Goal: Obtain resource: Download file/media

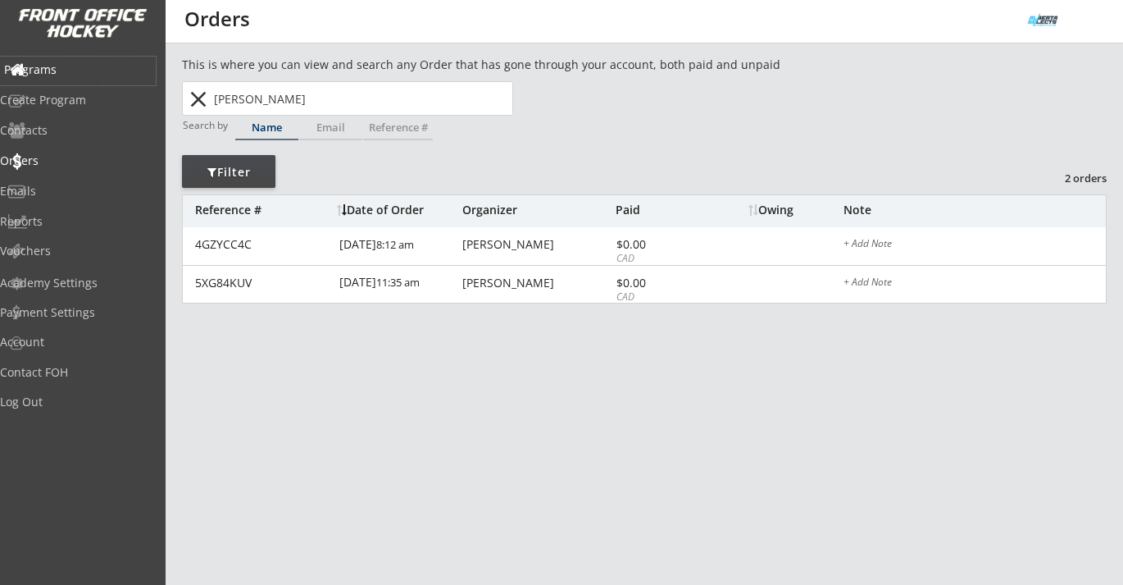
click at [59, 70] on div "Programs" at bounding box center [78, 69] width 148 height 11
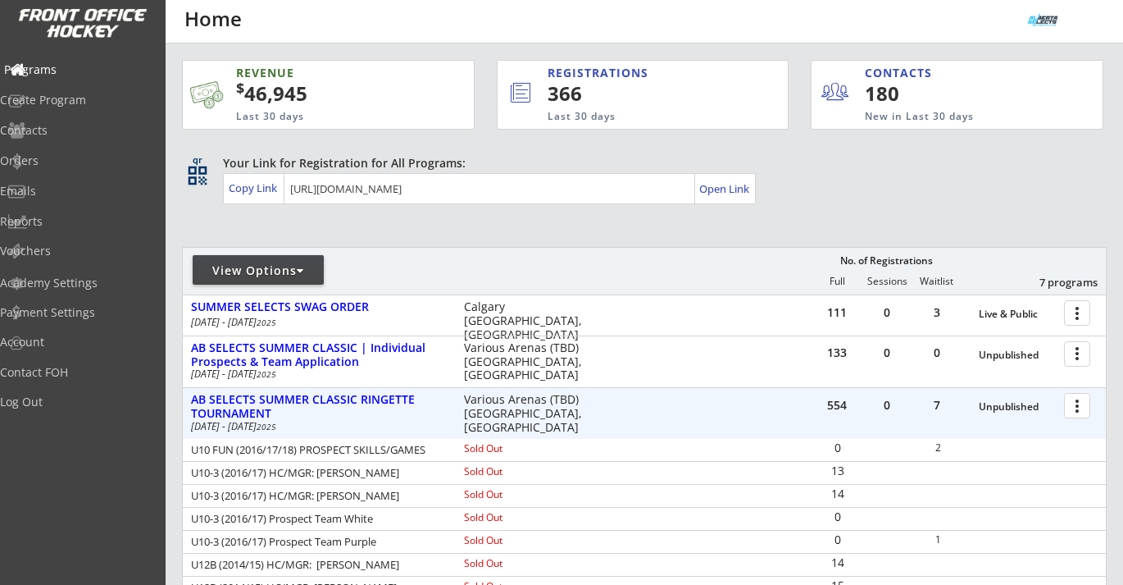
click at [59, 70] on div "Programs" at bounding box center [78, 69] width 148 height 11
click at [288, 389] on div "554 0 7 Unpublished more_vert AB SELECTS SUMMER CLASSIC RINGETTE TOURNAMENT Aug…" at bounding box center [644, 413] width 923 height 51
click at [292, 399] on div "AB SELECTS SUMMER CLASSIC RINGETTE TOURNAMENT" at bounding box center [319, 407] width 256 height 28
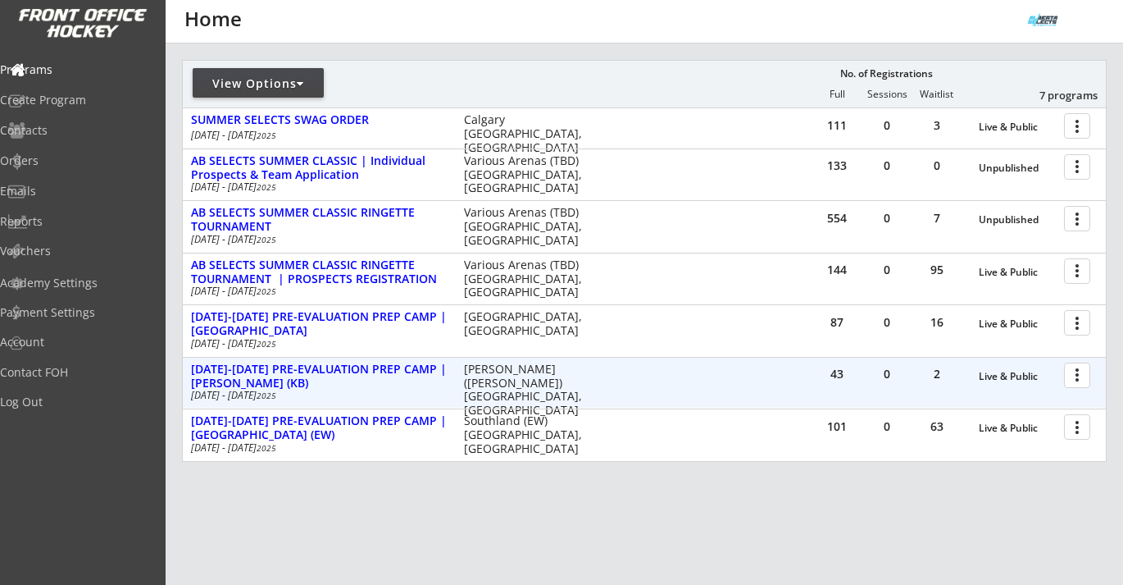
scroll to position [193, 0]
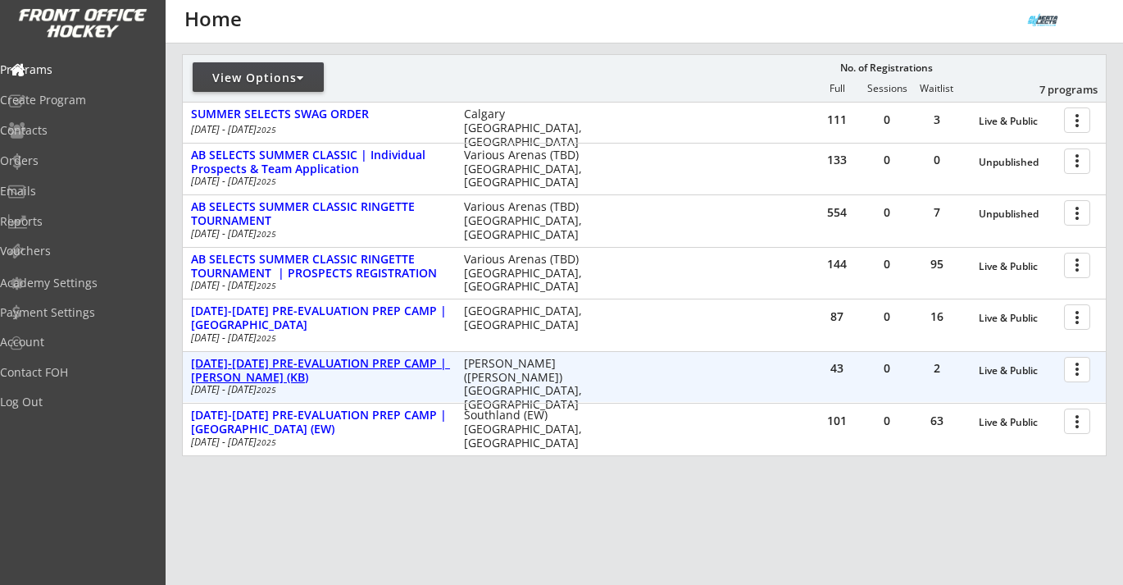
click at [390, 361] on div "[DATE]-[DATE] PRE-EVALUATION PREP CAMP | [PERSON_NAME] (KB)" at bounding box center [319, 371] width 256 height 28
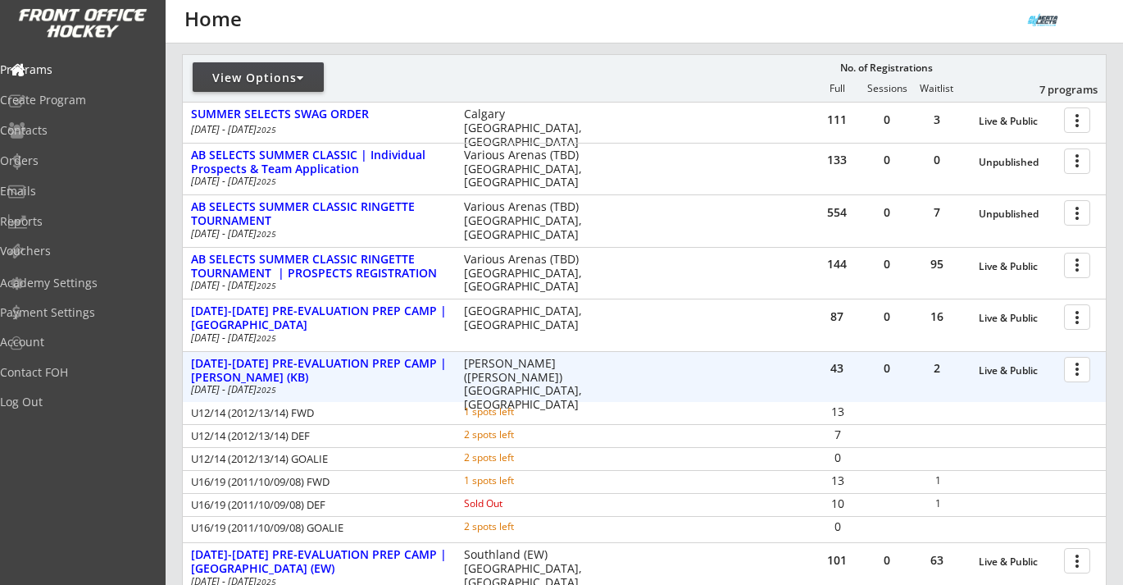
click at [1082, 365] on div at bounding box center [1080, 368] width 29 height 29
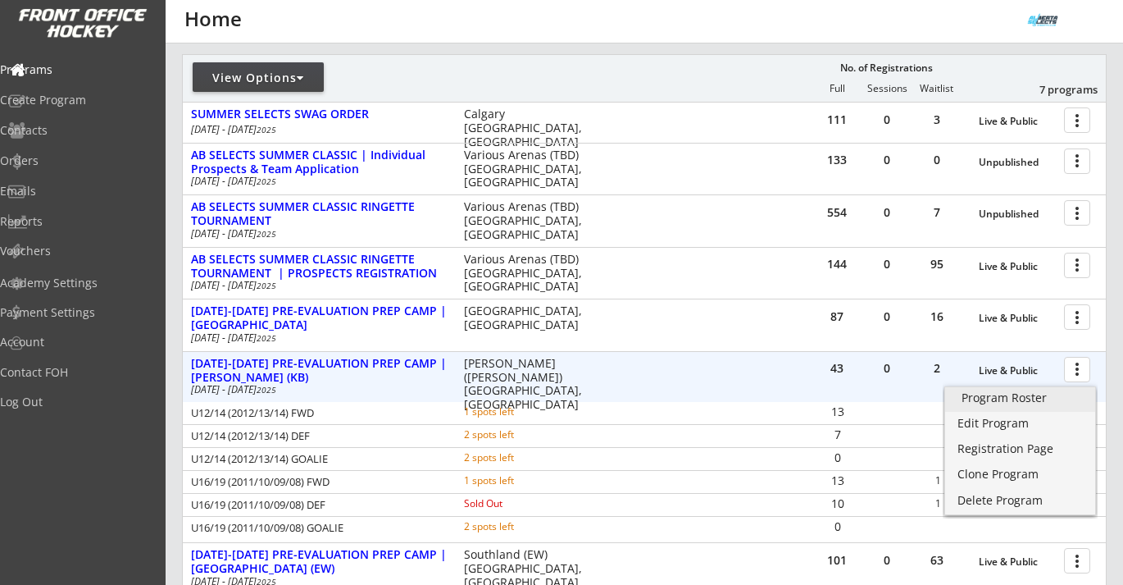
click at [994, 400] on div "Program Roster" at bounding box center [1020, 397] width 117 height 11
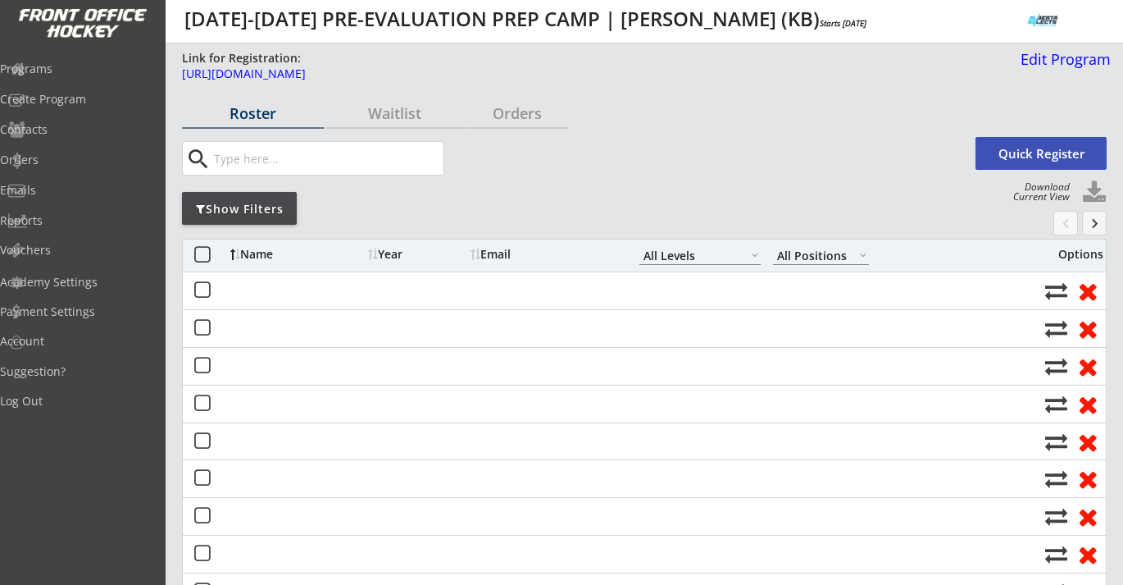
select select ""All Levels""
select select ""All Positions""
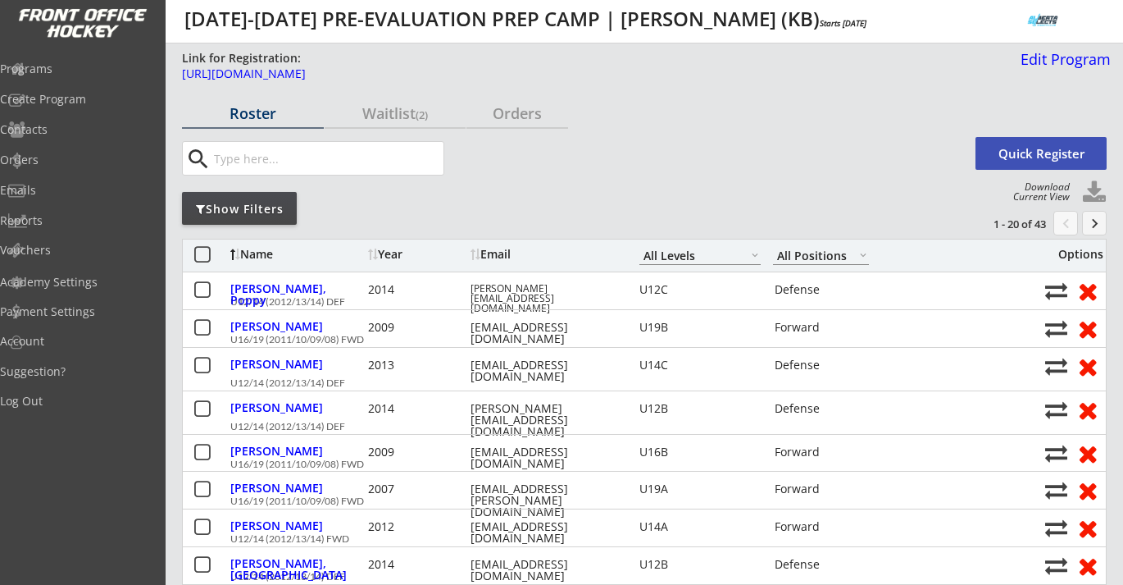
click at [1096, 191] on button at bounding box center [1094, 192] width 25 height 25
select select ""Player Info""
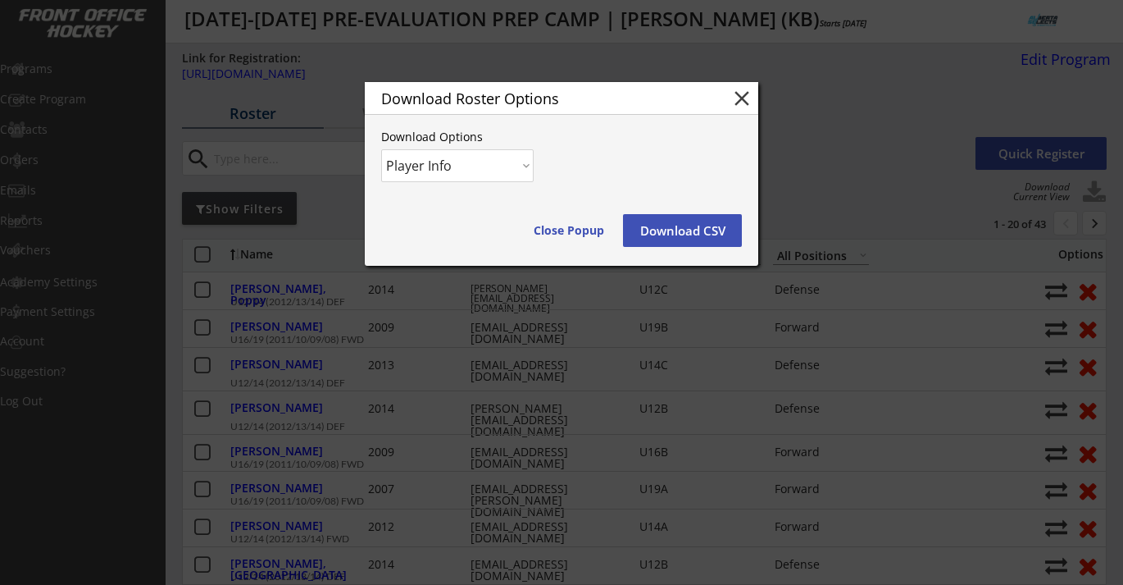
click at [697, 216] on button "Download CSV" at bounding box center [682, 230] width 119 height 33
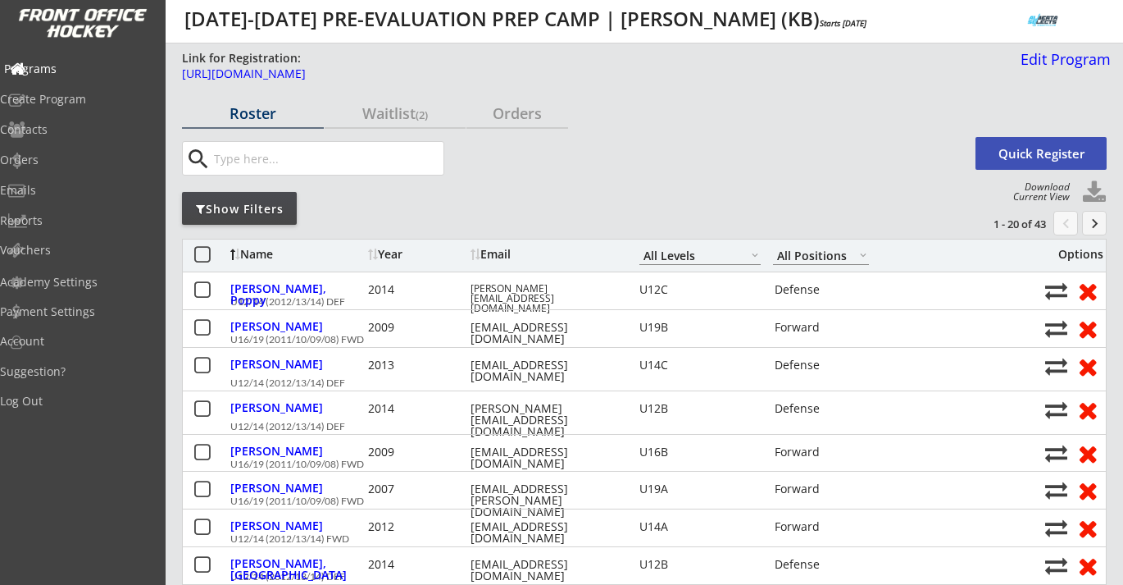
click at [89, 66] on div "Programs" at bounding box center [78, 68] width 148 height 11
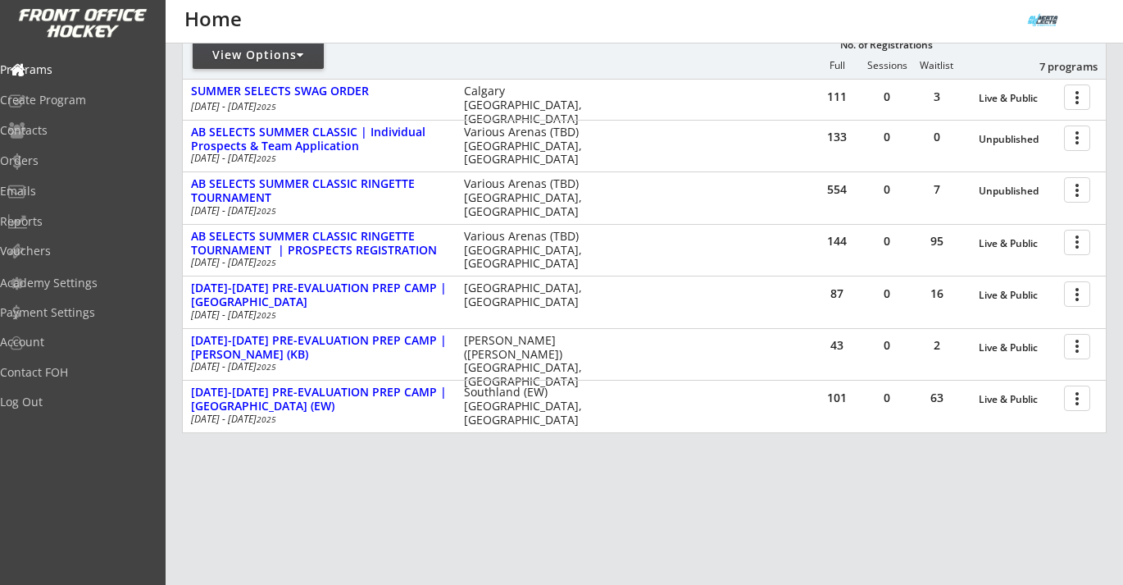
scroll to position [253, 0]
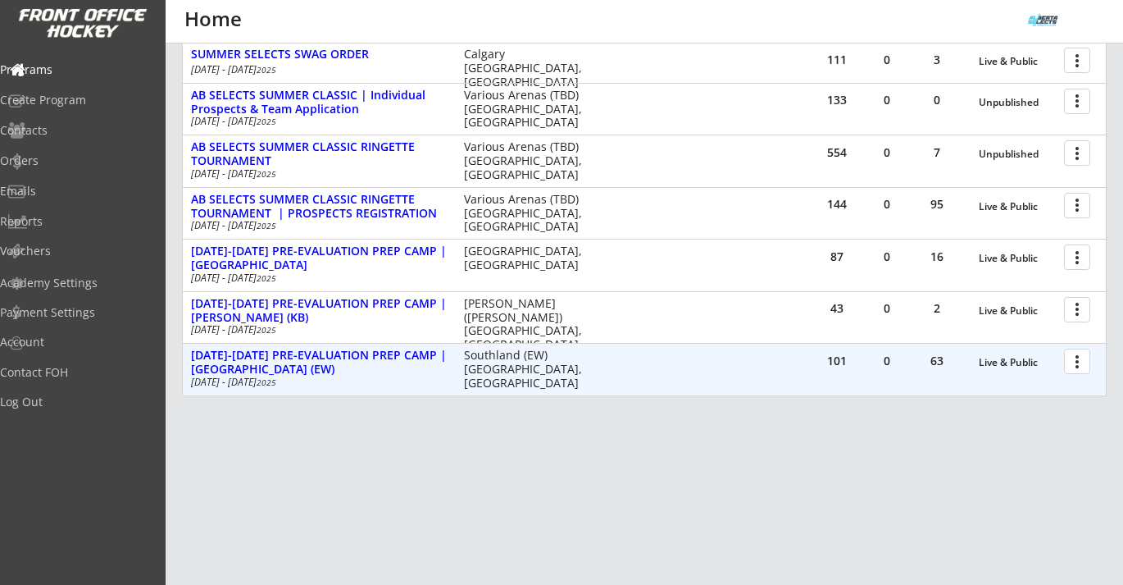
click at [1081, 363] on div at bounding box center [1080, 360] width 29 height 29
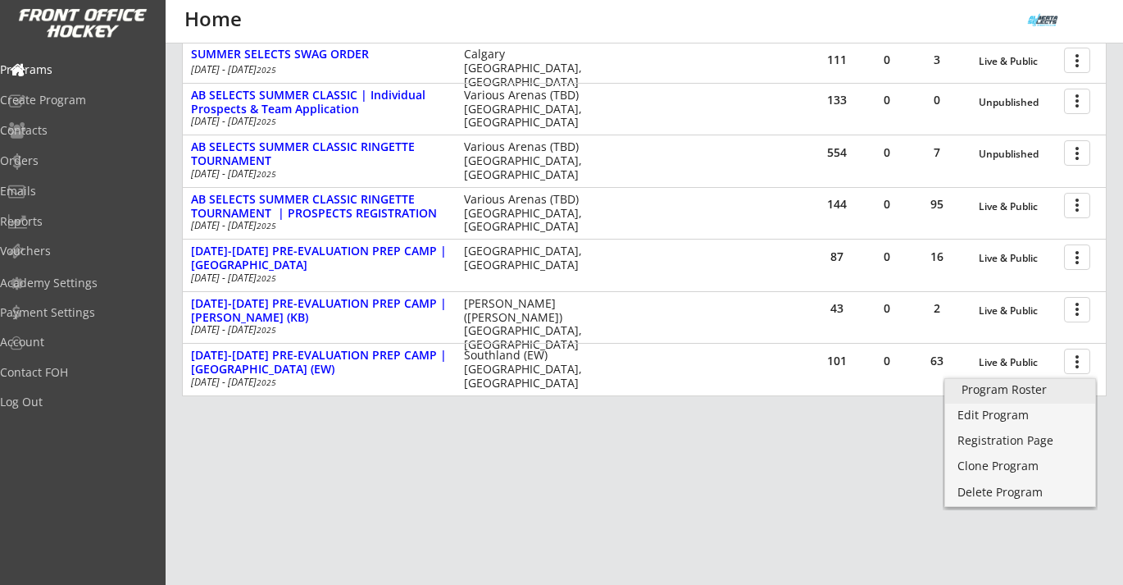
click at [1027, 393] on div "Program Roster" at bounding box center [1020, 389] width 117 height 11
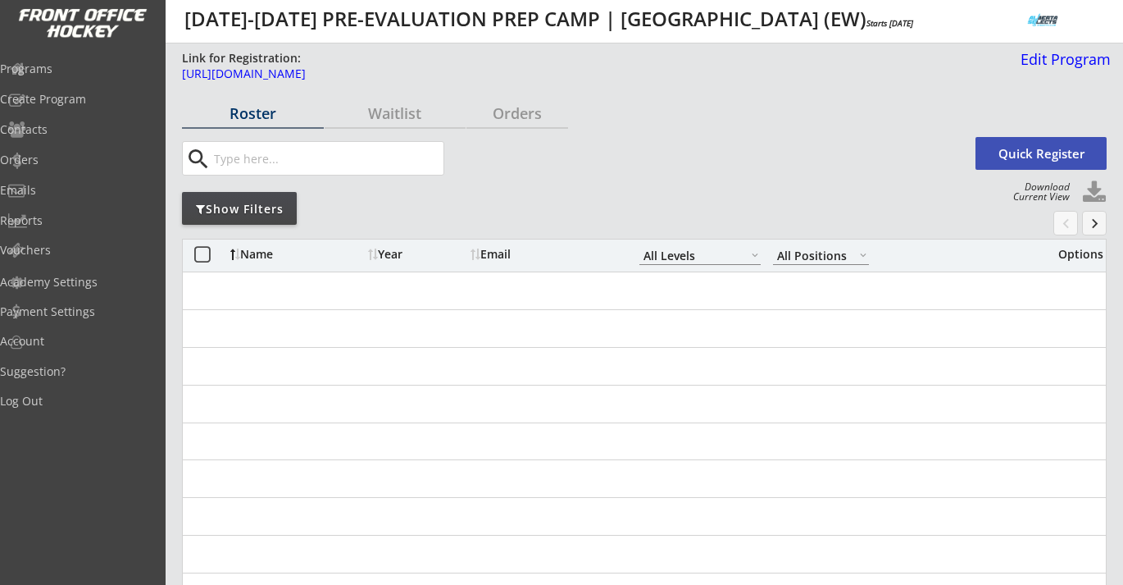
select select ""All Levels""
select select ""All Positions""
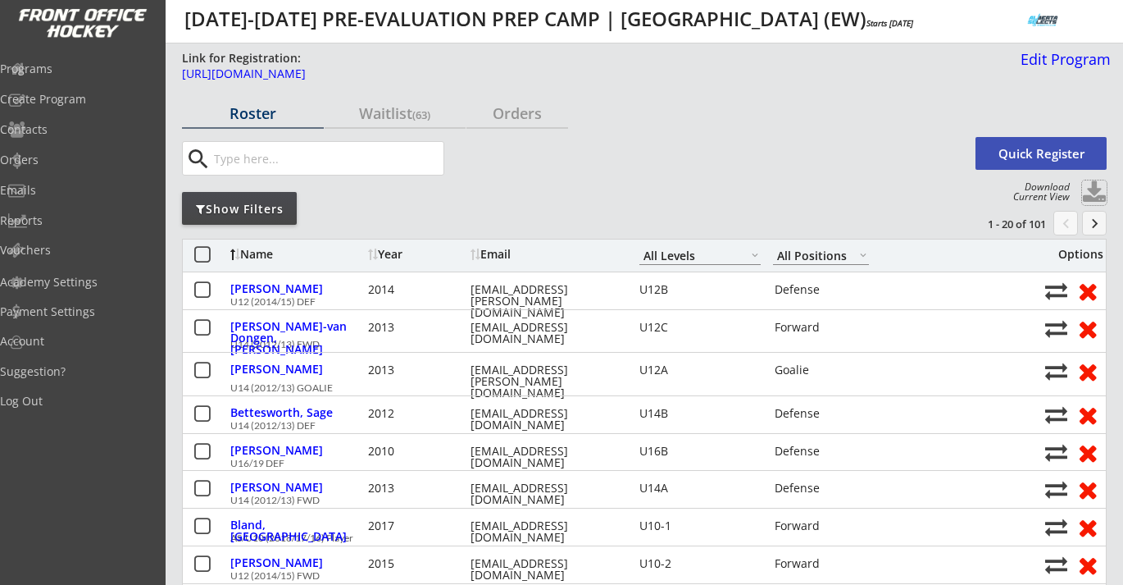
click at [1093, 192] on button at bounding box center [1094, 192] width 25 height 25
select select ""Player Info""
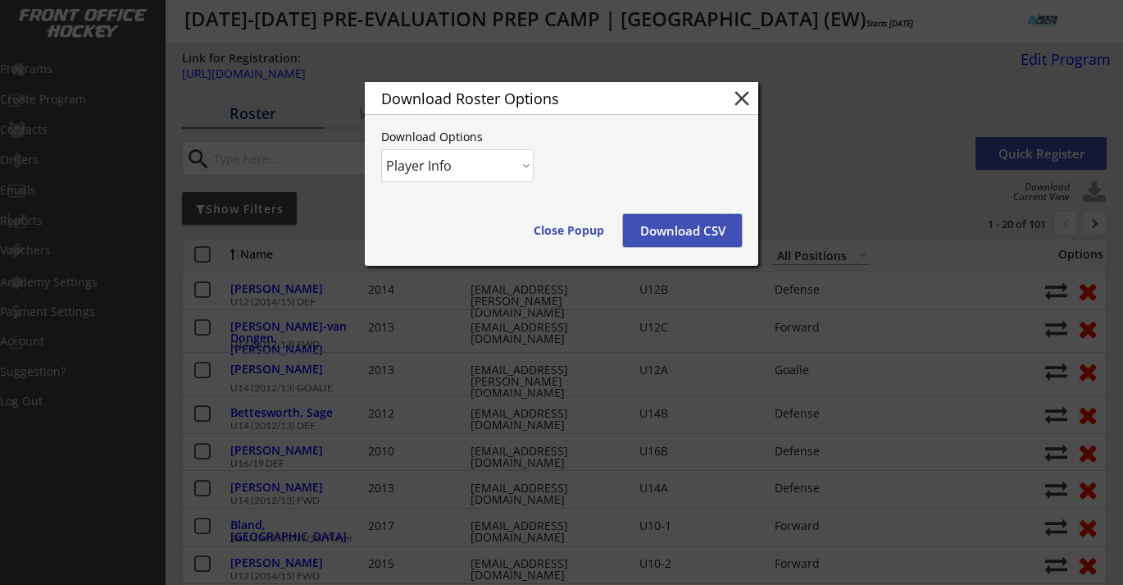
click at [653, 220] on button "Download CSV" at bounding box center [682, 230] width 119 height 33
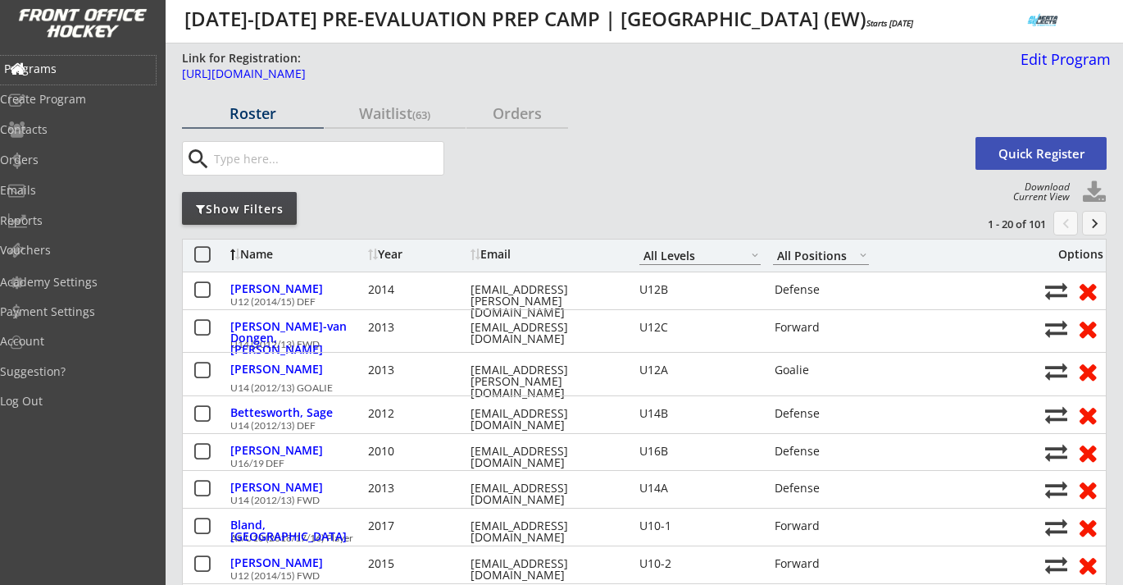
click at [72, 56] on div "Programs" at bounding box center [78, 70] width 156 height 29
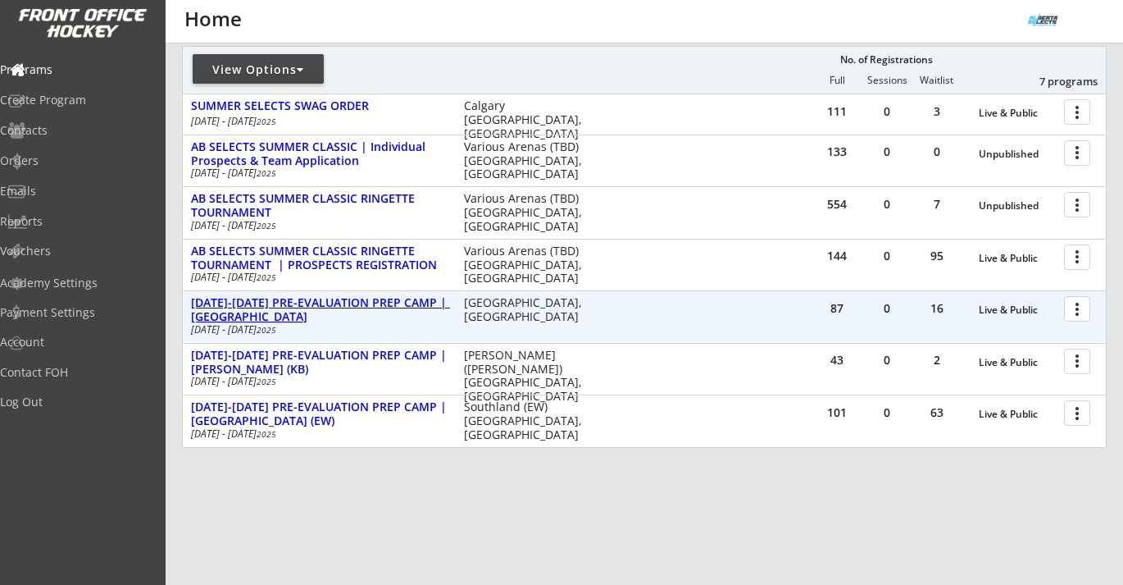
scroll to position [205, 0]
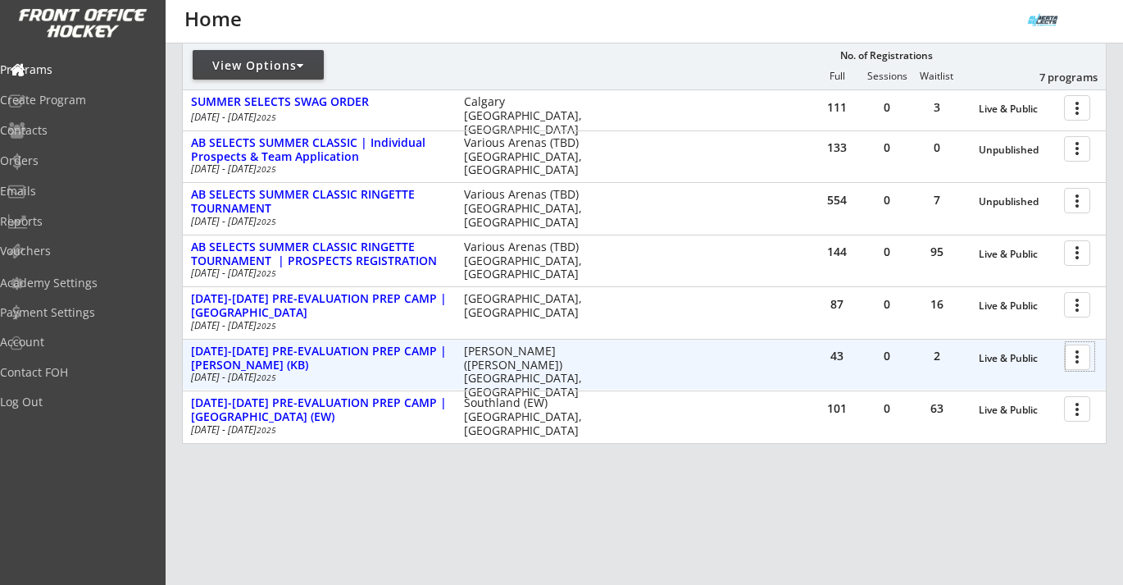
click at [1081, 362] on div at bounding box center [1080, 356] width 29 height 29
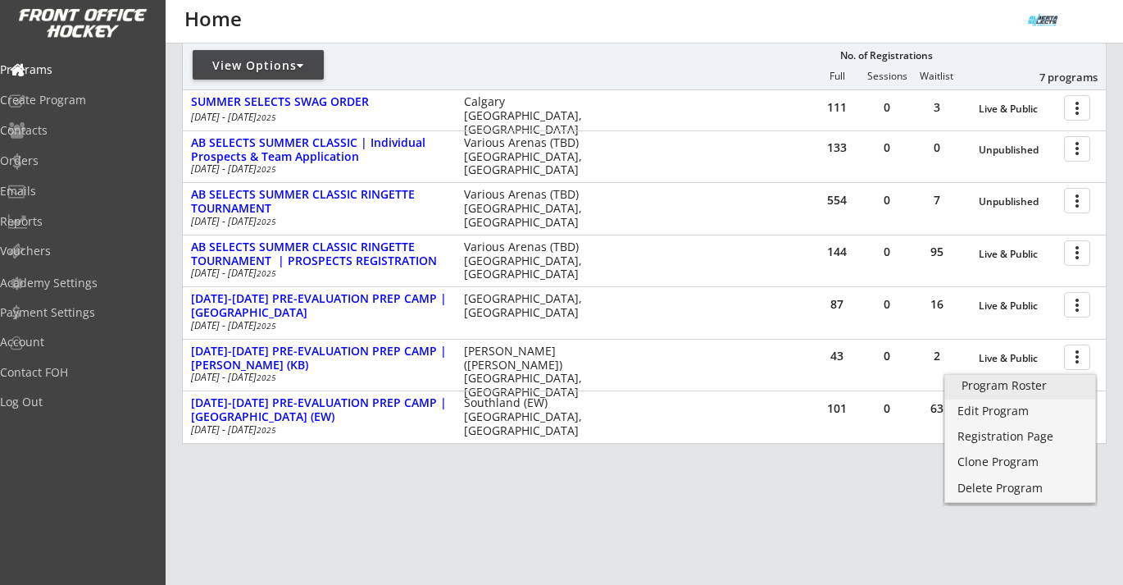
click at [1035, 388] on div "Program Roster" at bounding box center [1020, 385] width 117 height 11
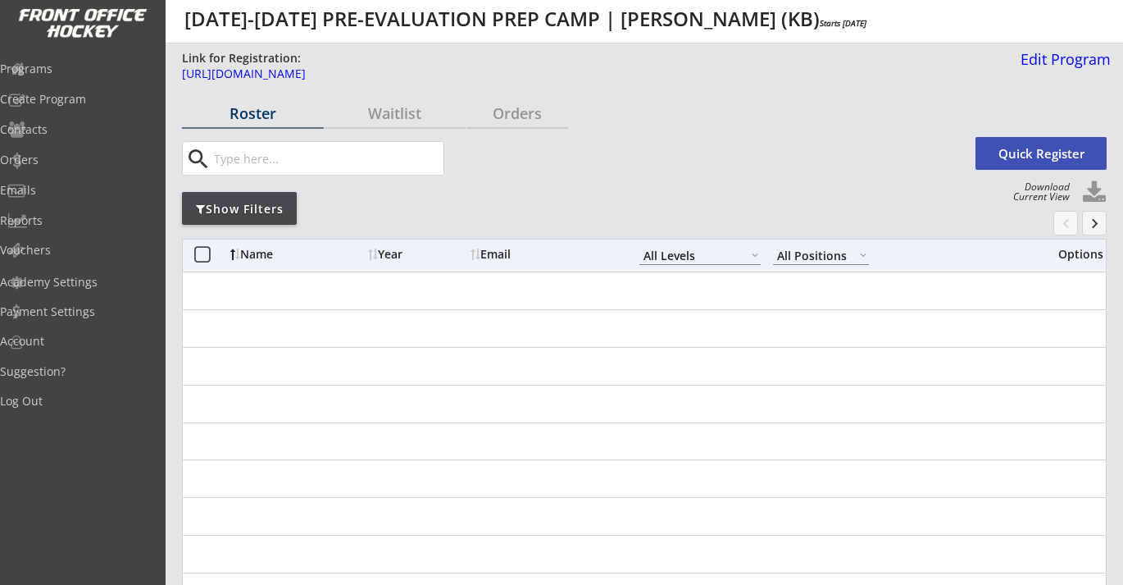
select select ""All Levels""
select select ""All Positions""
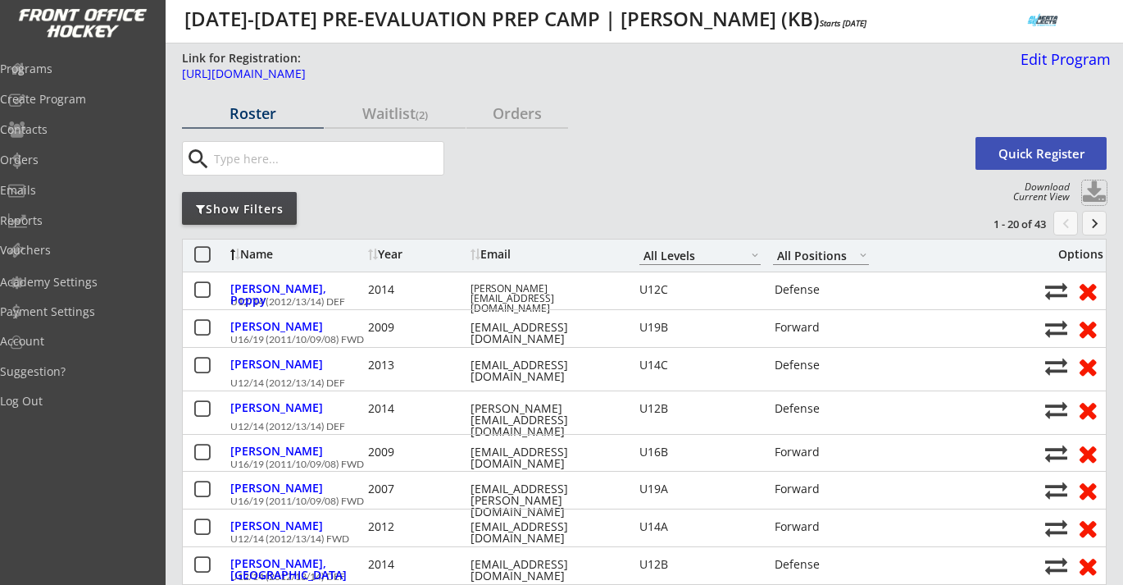
click at [1095, 189] on button at bounding box center [1094, 192] width 25 height 25
select select ""Player Info""
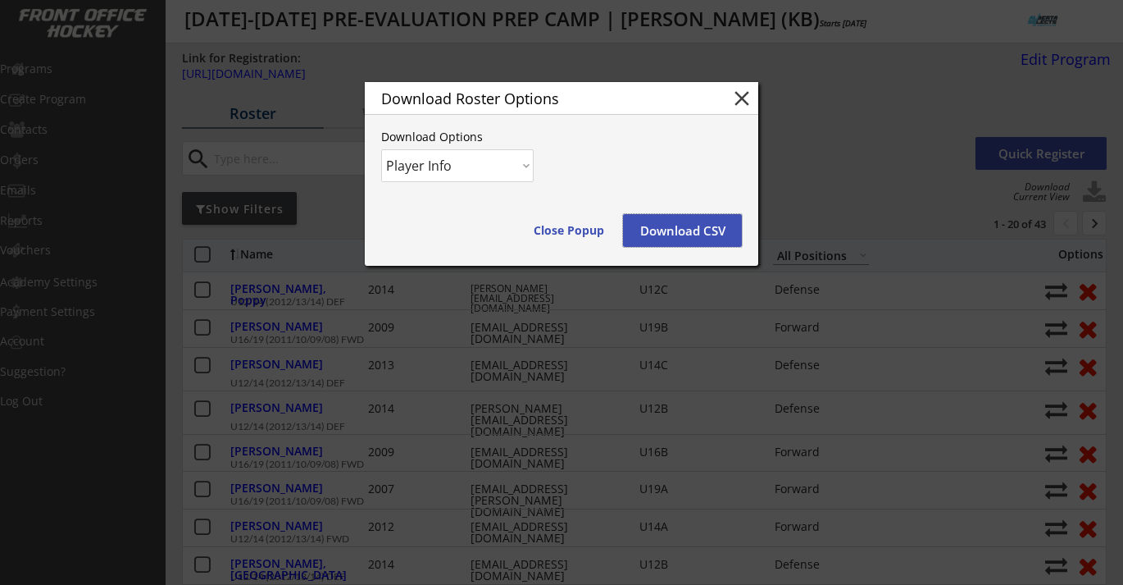
click at [680, 217] on button "Download CSV" at bounding box center [682, 230] width 119 height 33
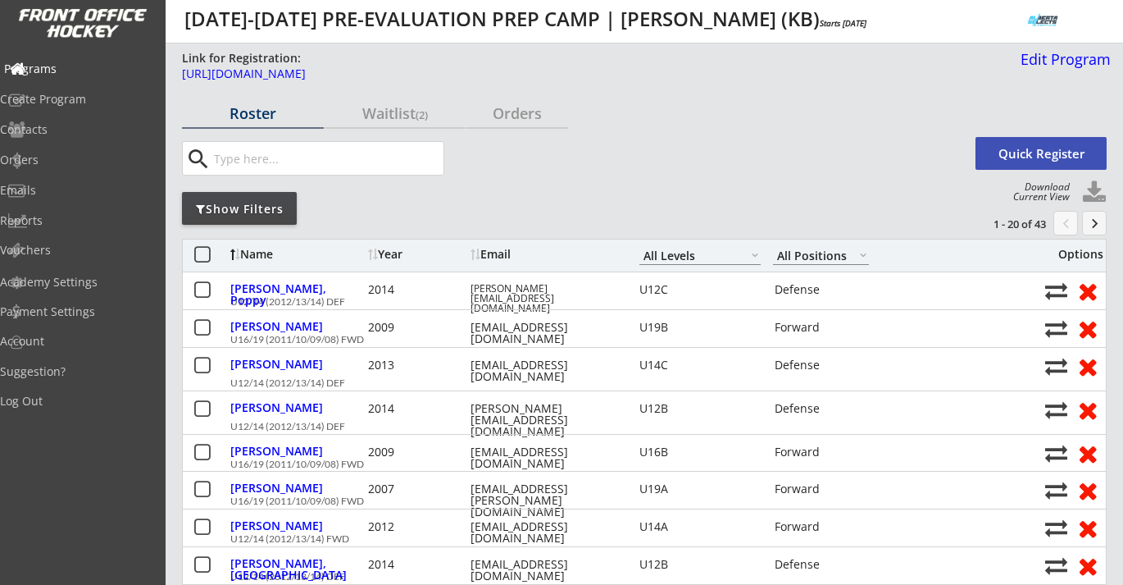
click at [91, 71] on div "Programs" at bounding box center [78, 68] width 148 height 11
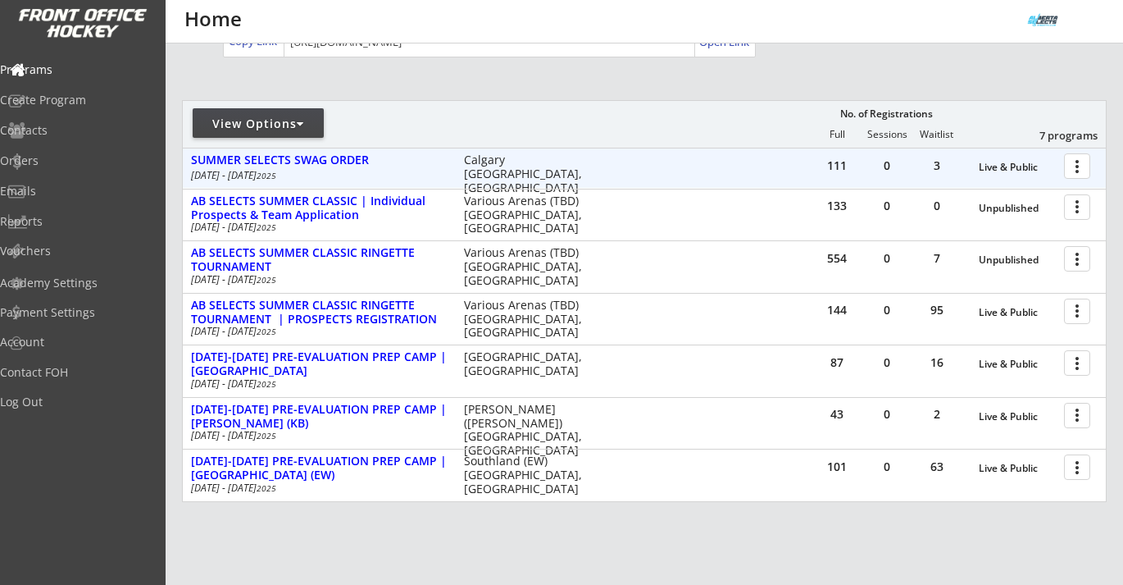
scroll to position [253, 0]
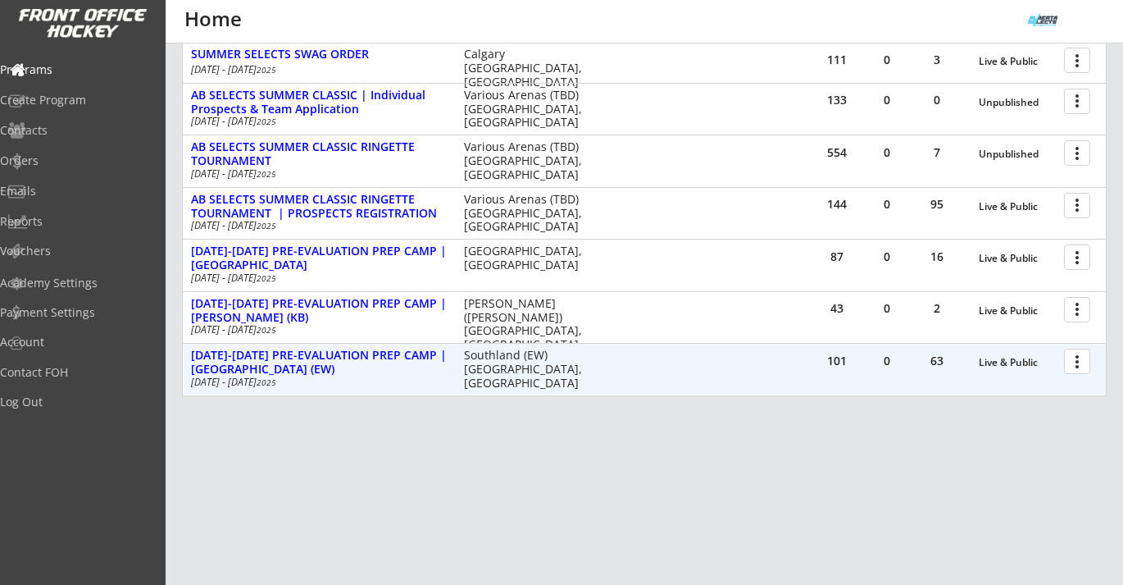
click at [1082, 359] on div at bounding box center [1080, 360] width 29 height 29
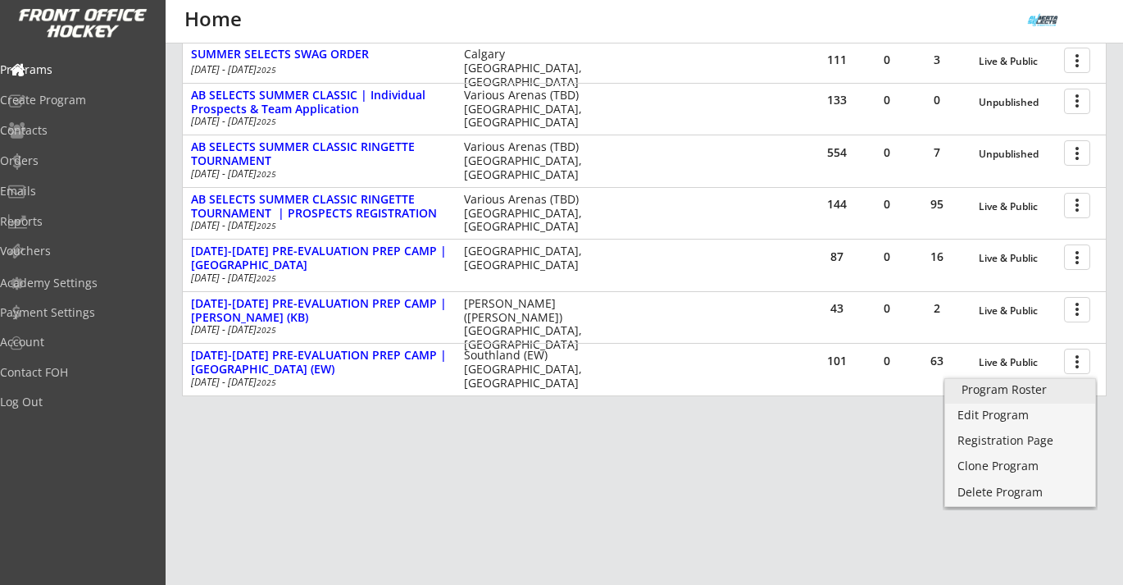
click at [1053, 382] on link "Program Roster" at bounding box center [1020, 391] width 150 height 25
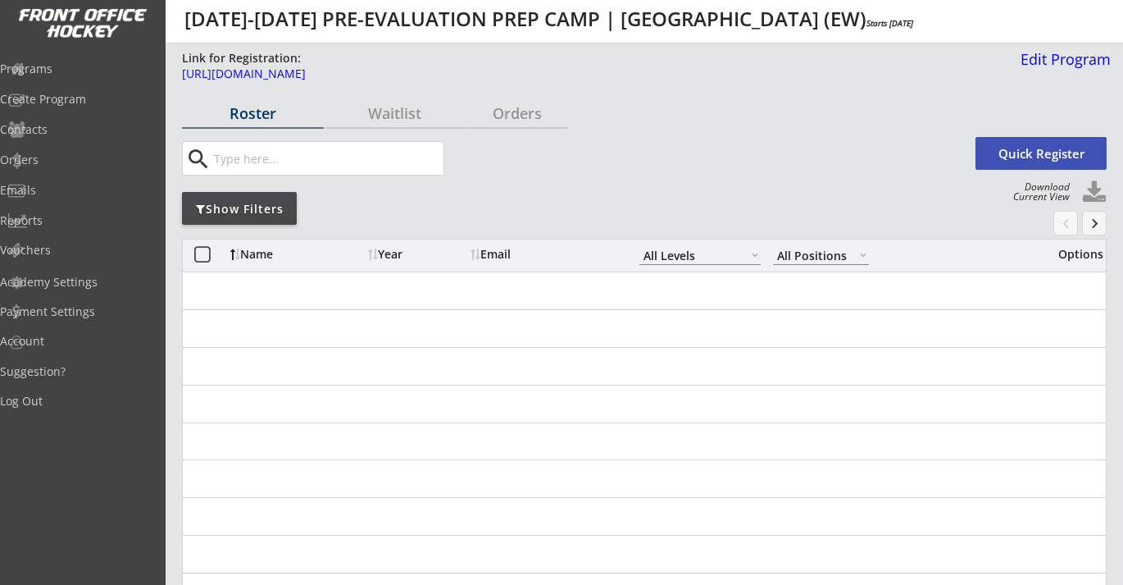
select select ""All Levels""
select select ""All Positions""
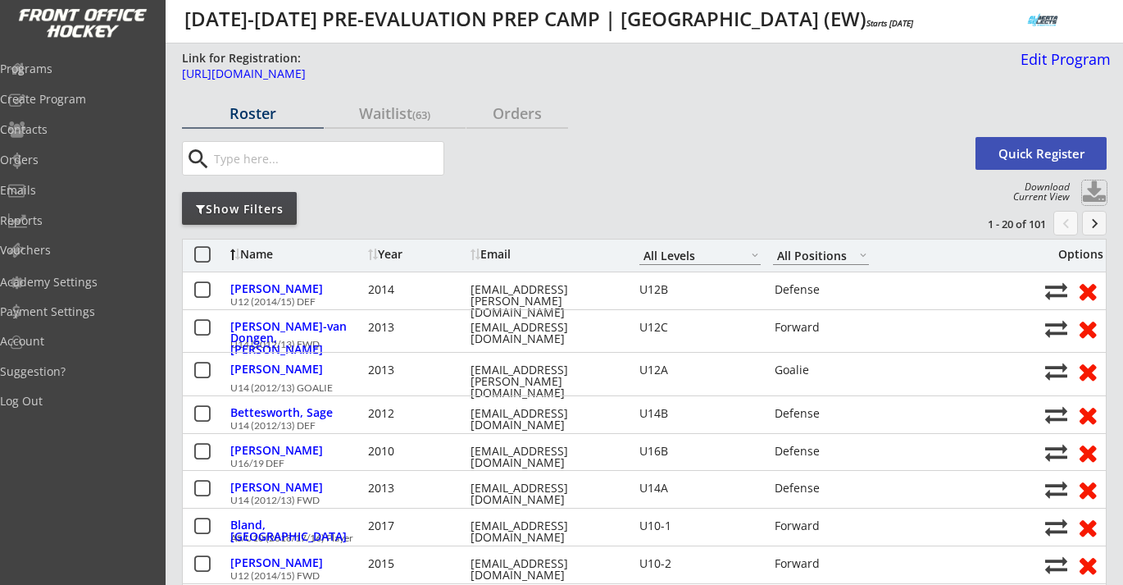
click at [1093, 195] on button at bounding box center [1094, 192] width 25 height 25
select select ""Player Info""
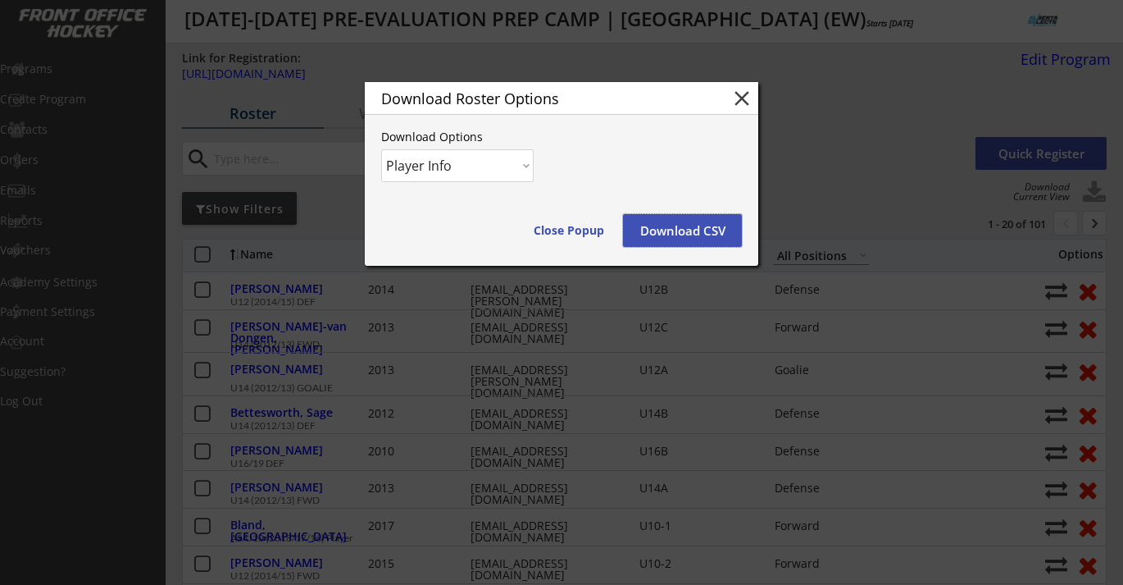
click at [704, 230] on button "Download CSV" at bounding box center [682, 230] width 119 height 33
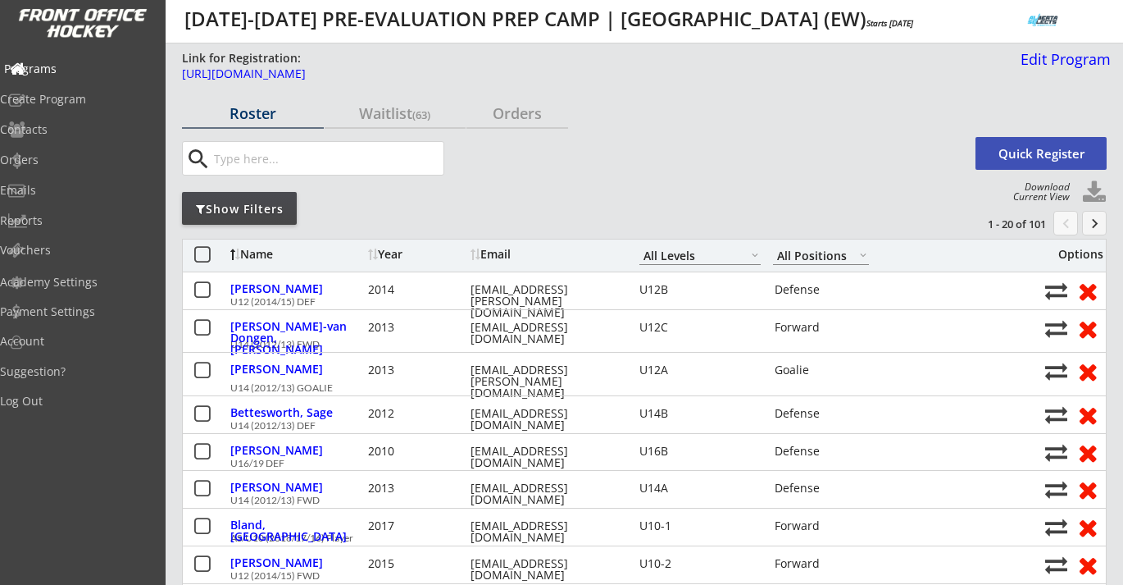
click at [86, 67] on div "Programs" at bounding box center [78, 68] width 148 height 11
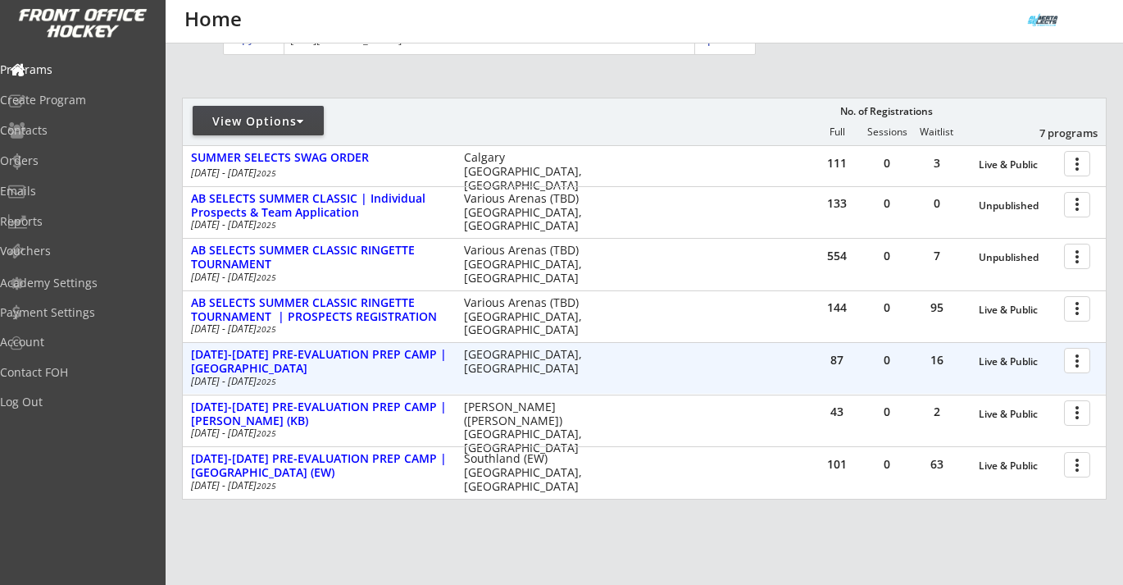
scroll to position [253, 0]
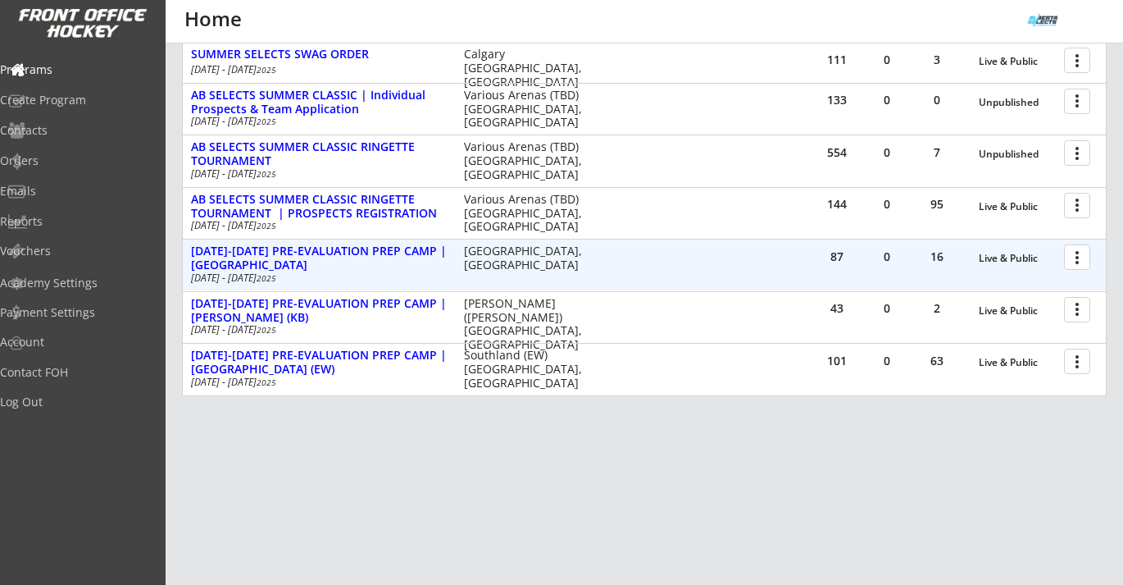
click at [1078, 260] on div at bounding box center [1080, 256] width 29 height 29
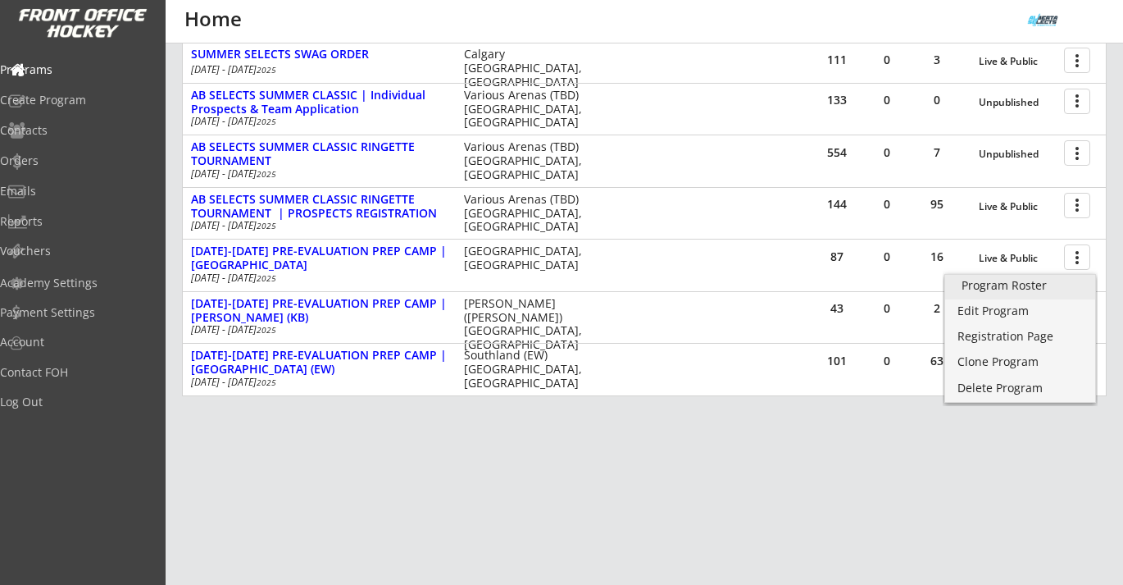
click at [1039, 285] on div "Program Roster" at bounding box center [1020, 285] width 117 height 11
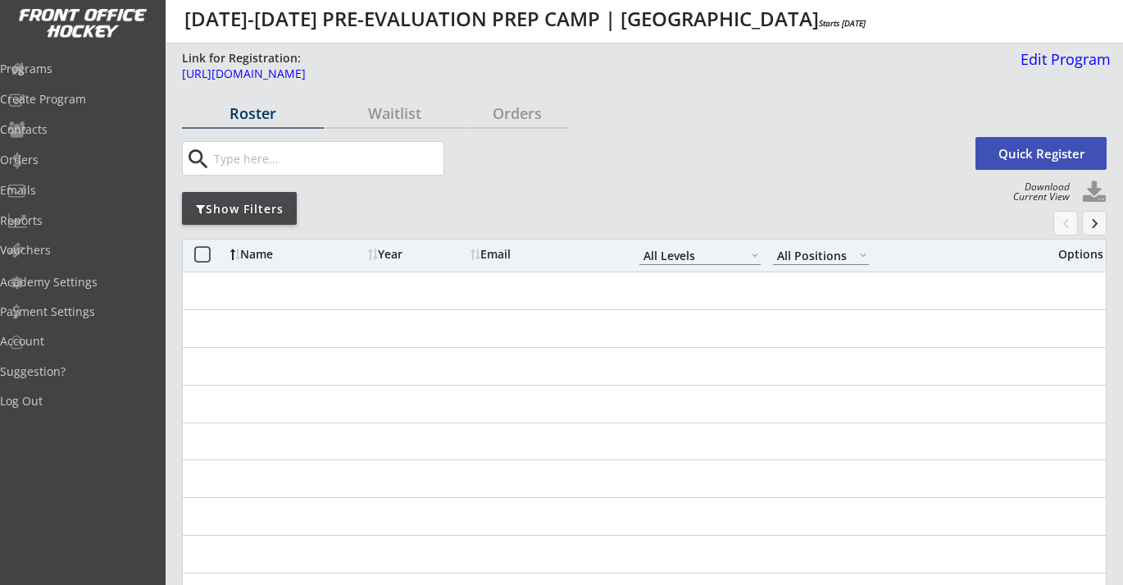
select select ""All Levels""
select select ""All Positions""
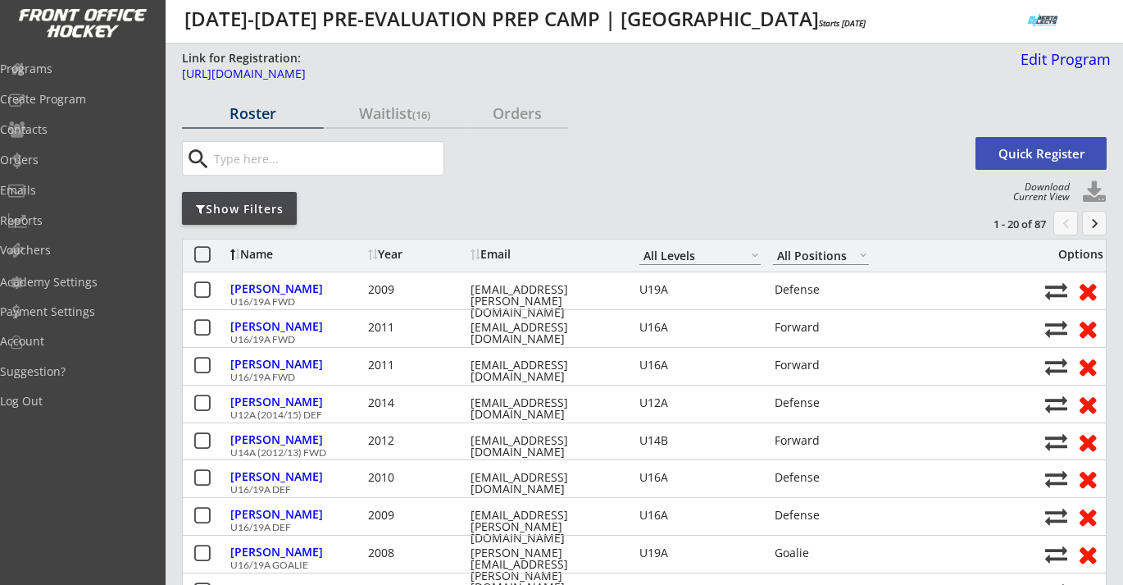
click at [1091, 192] on button at bounding box center [1094, 192] width 25 height 25
select select ""Player Info""
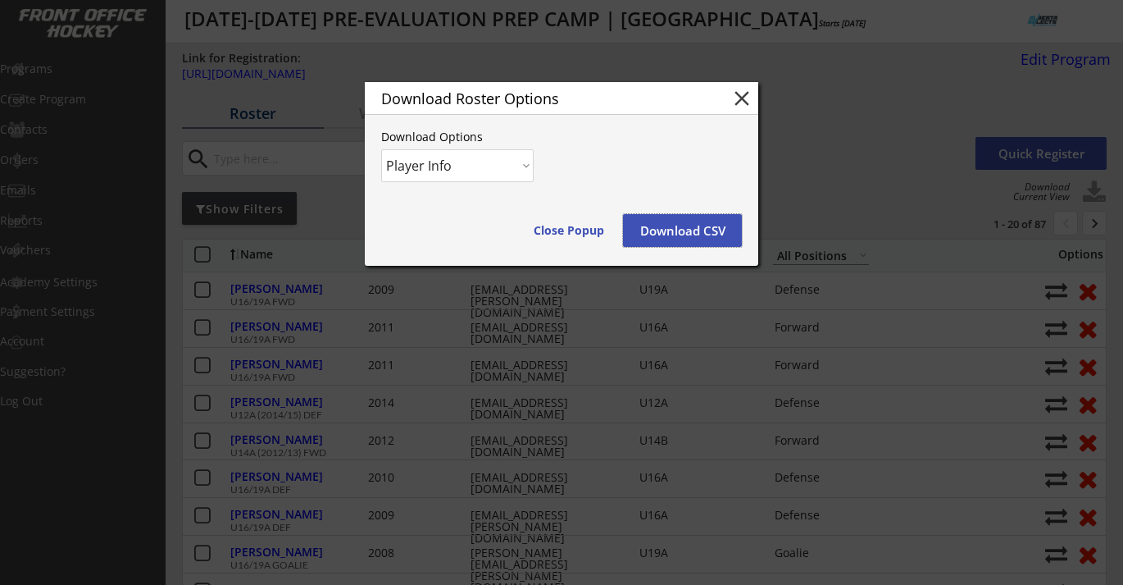
click at [681, 223] on button "Download CSV" at bounding box center [682, 230] width 119 height 33
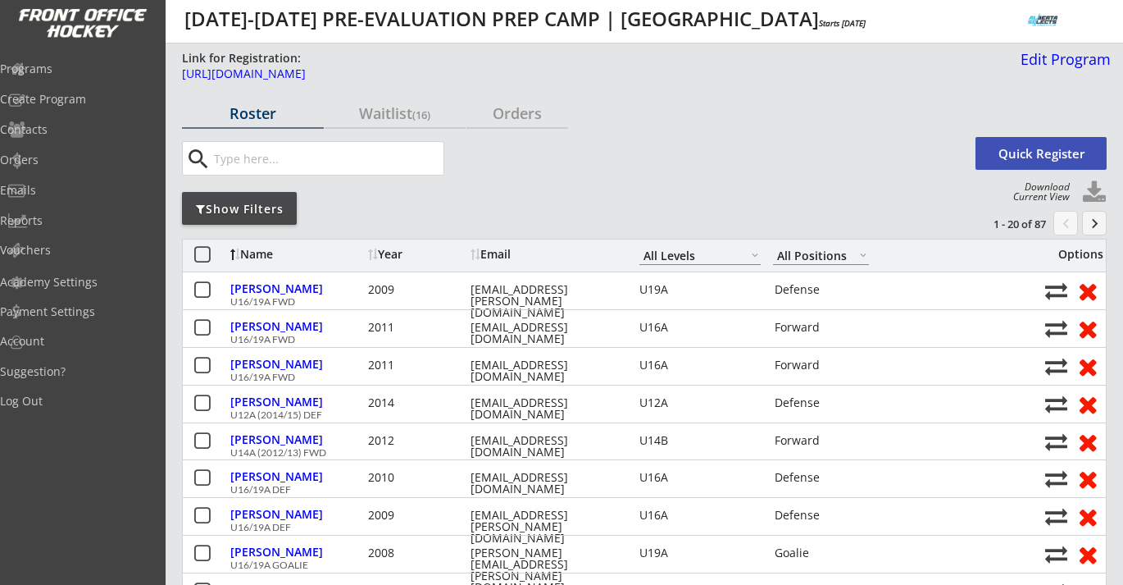
click at [284, 202] on div "Show Filters" at bounding box center [239, 209] width 115 height 16
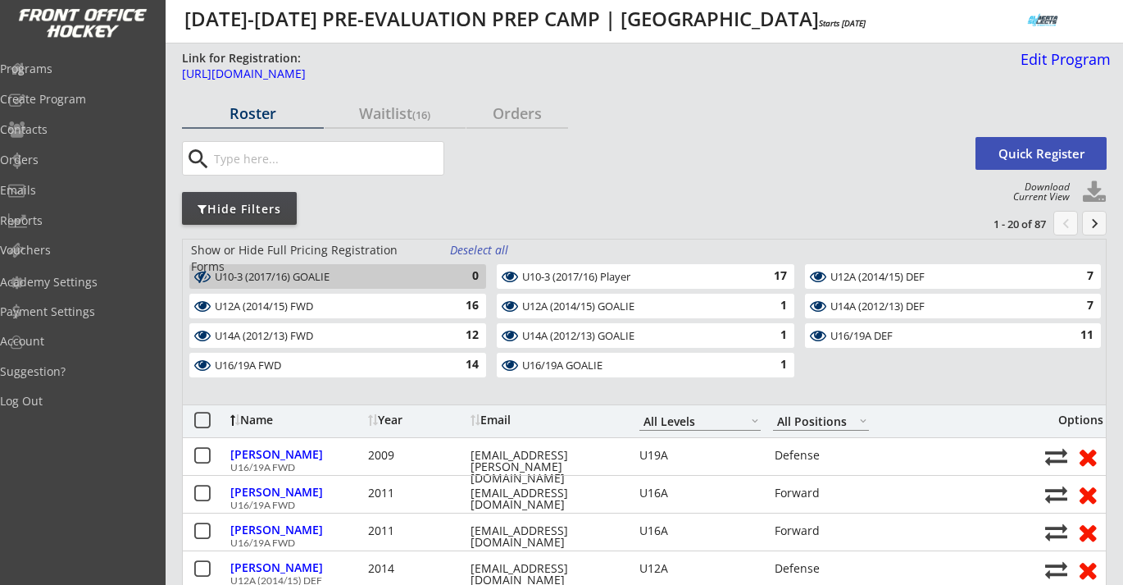
click at [468, 246] on div "Deselect all" at bounding box center [480, 250] width 61 height 16
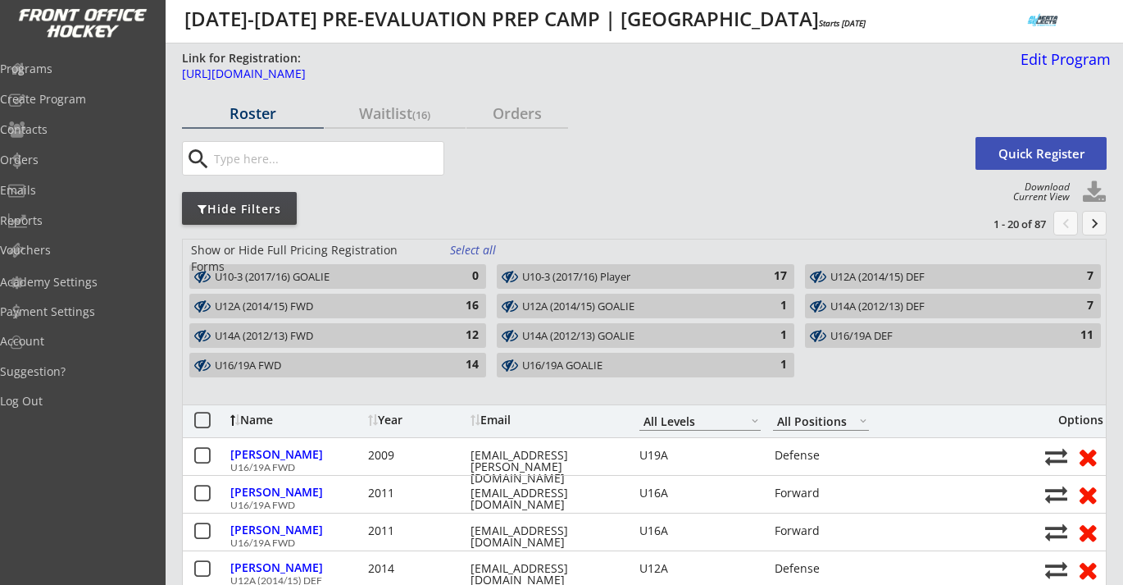
click at [721, 279] on div "U10-3 (2017/16) Player" at bounding box center [635, 277] width 227 height 13
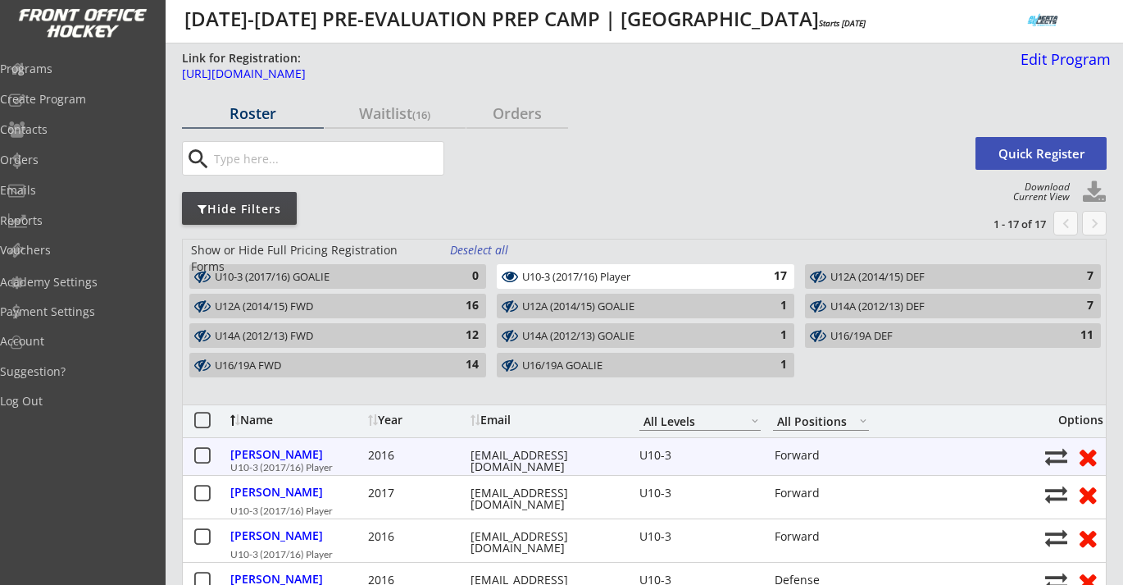
click at [542, 454] on div "beckibrisson@icloud.com" at bounding box center [545, 460] width 148 height 23
copy div "beckibrisson@icloud.com"
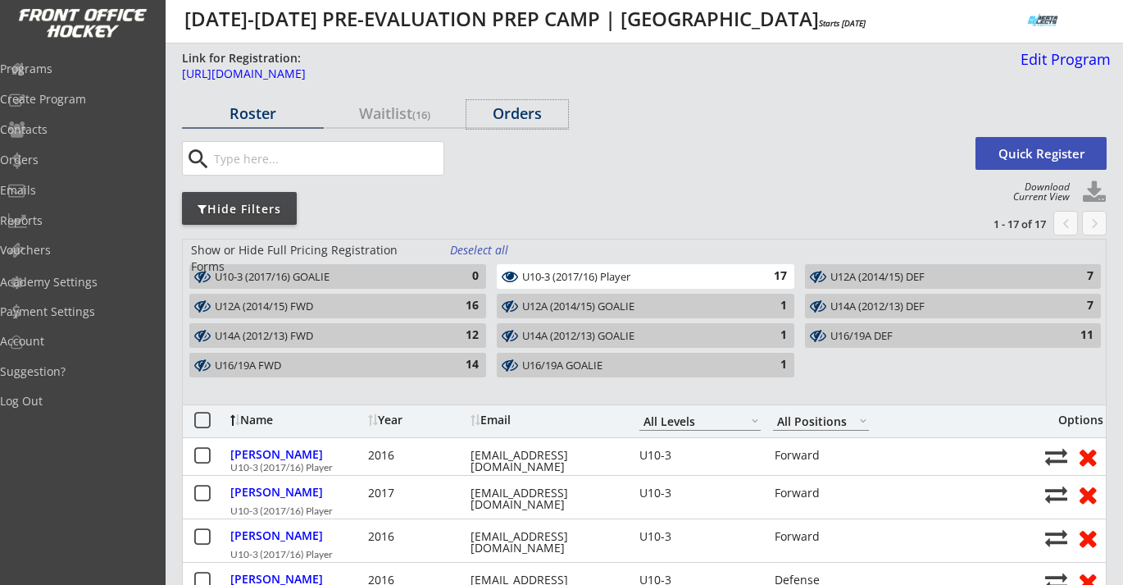
click at [517, 106] on div "Orders" at bounding box center [518, 113] width 102 height 15
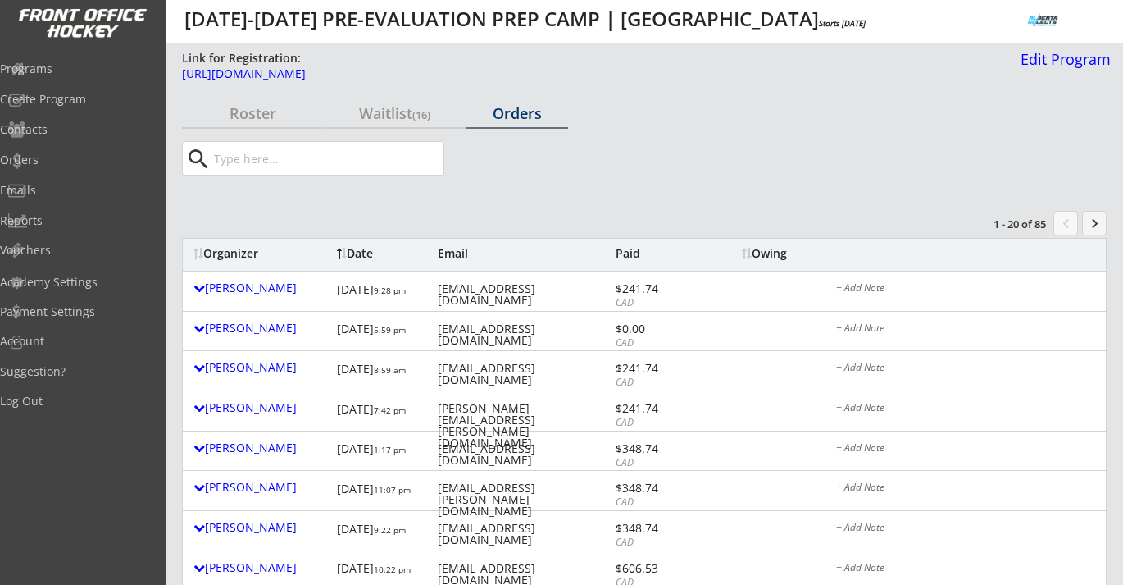
click at [348, 163] on input "input" at bounding box center [327, 158] width 233 height 33
paste input "beckibrisson@icloud.com"
type input "beckibrisson@icloud.com"
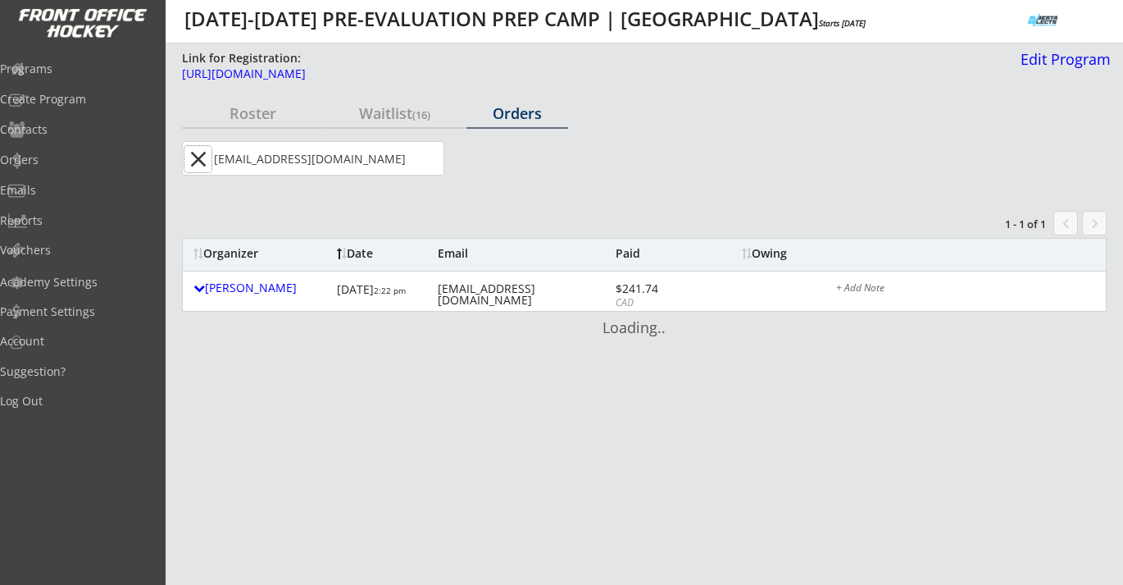
click at [200, 157] on button "close" at bounding box center [197, 159] width 27 height 26
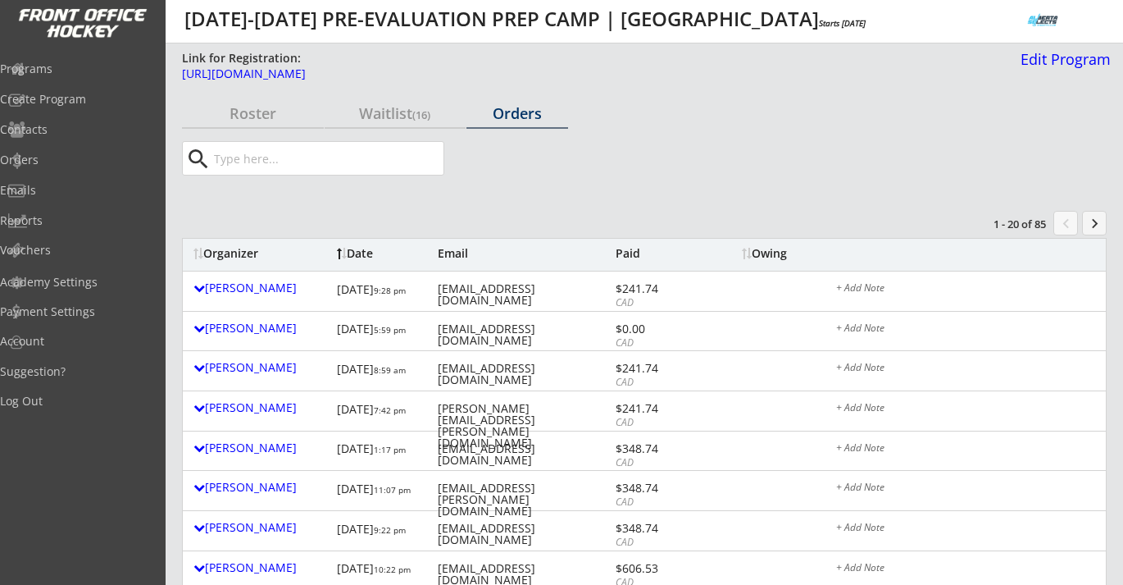
click at [230, 123] on div "Roster" at bounding box center [253, 114] width 142 height 29
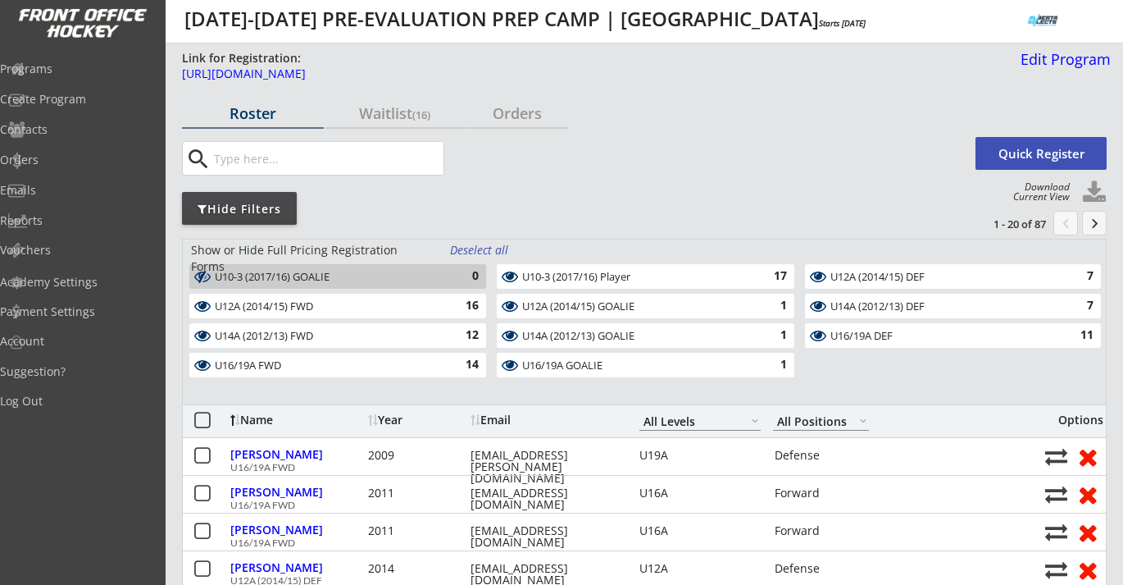
click at [481, 249] on div "Deselect all" at bounding box center [480, 250] width 61 height 16
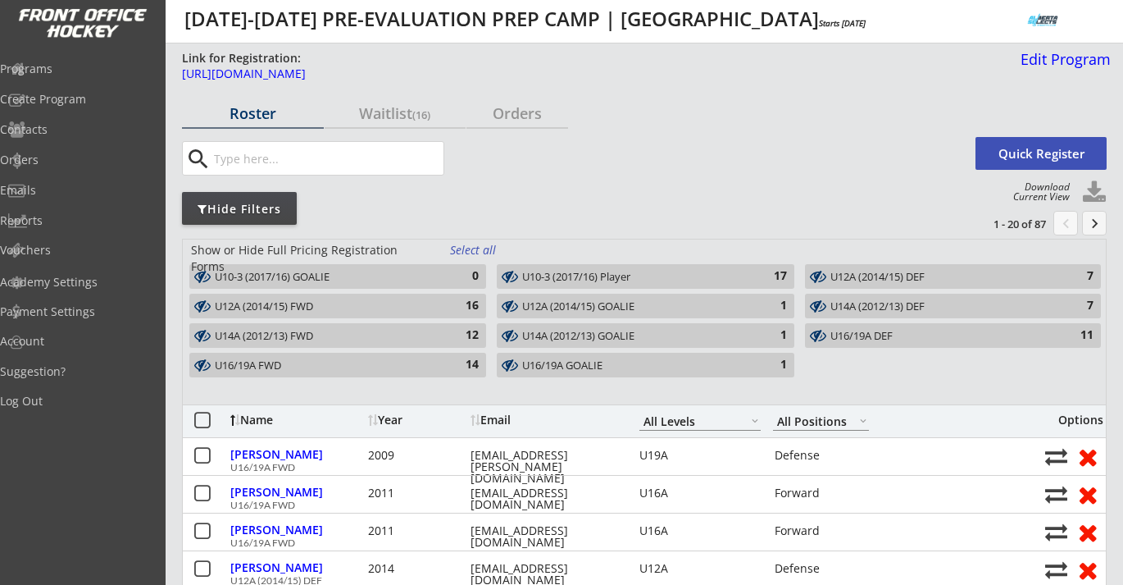
click at [468, 307] on div "16" at bounding box center [462, 306] width 33 height 16
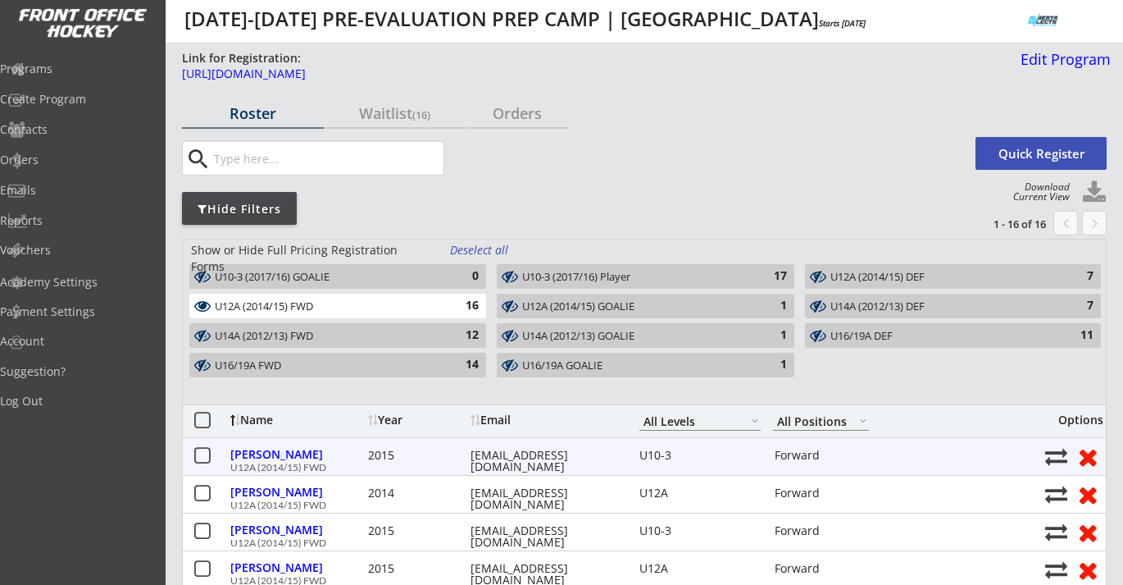
click at [529, 455] on div "meghanbunka@gmail.com" at bounding box center [545, 460] width 148 height 23
copy div "meghanbunka@gmail.com"
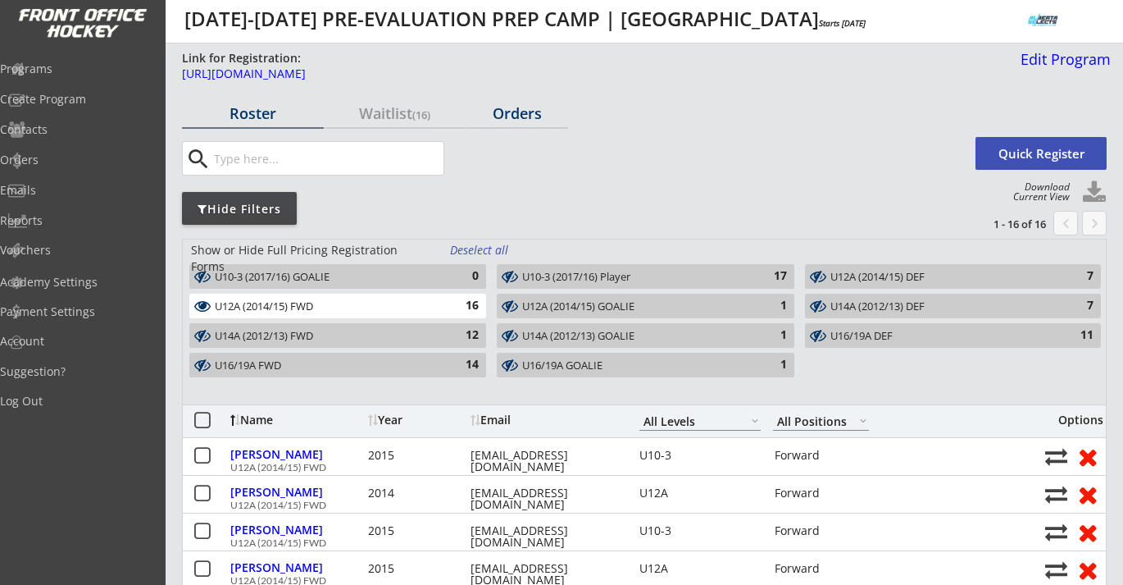
click at [507, 114] on div "Orders" at bounding box center [518, 113] width 102 height 15
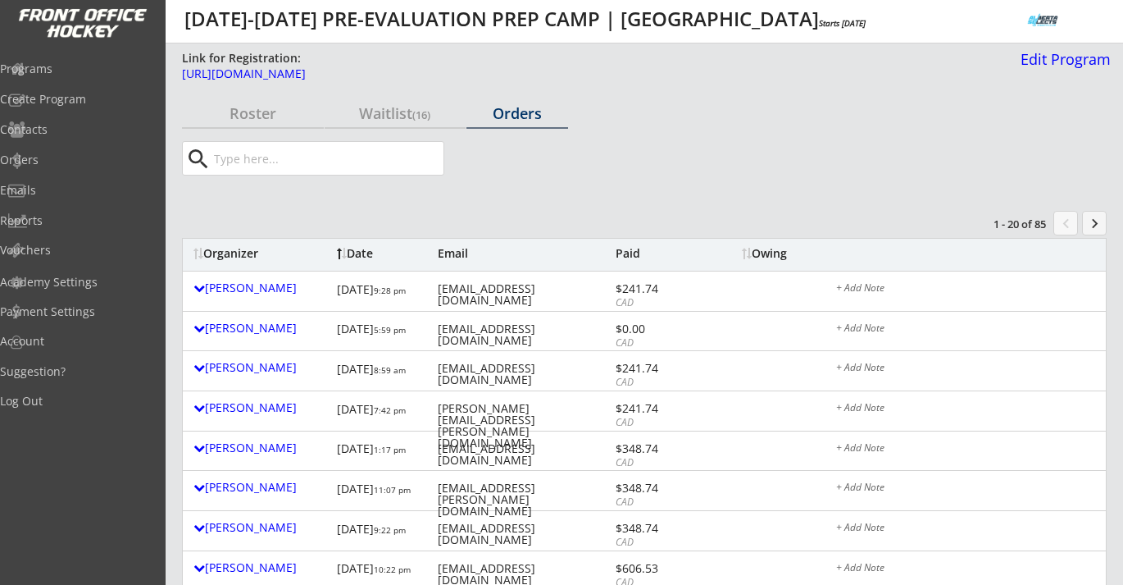
click at [394, 155] on input "input" at bounding box center [327, 158] width 233 height 33
paste input "meghanbunka@gmail.com"
type input "meghanbunka@gmail.com"
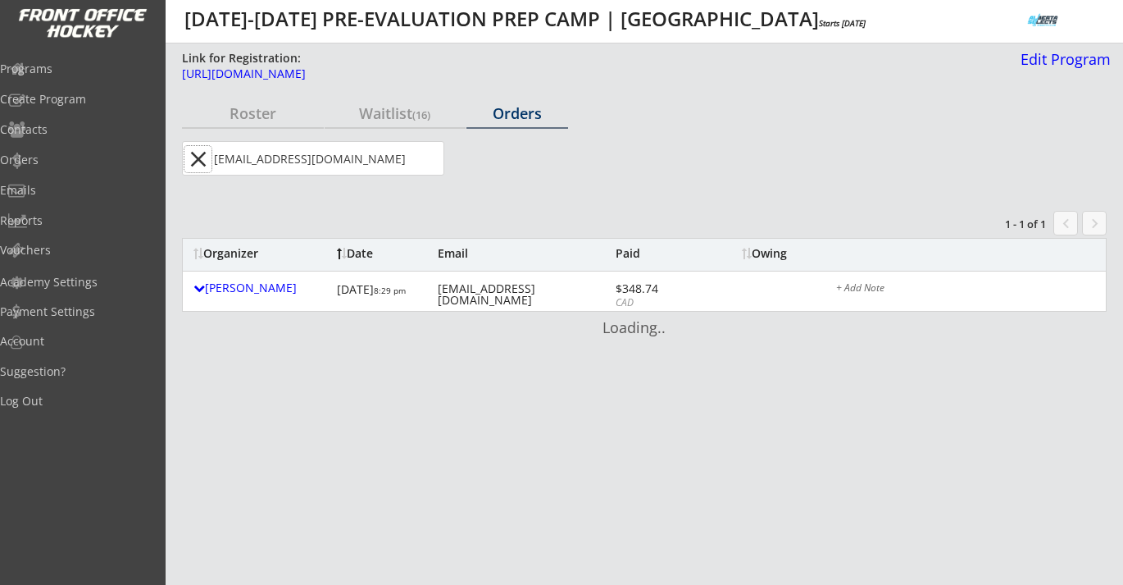
click at [197, 153] on button "close" at bounding box center [197, 159] width 27 height 26
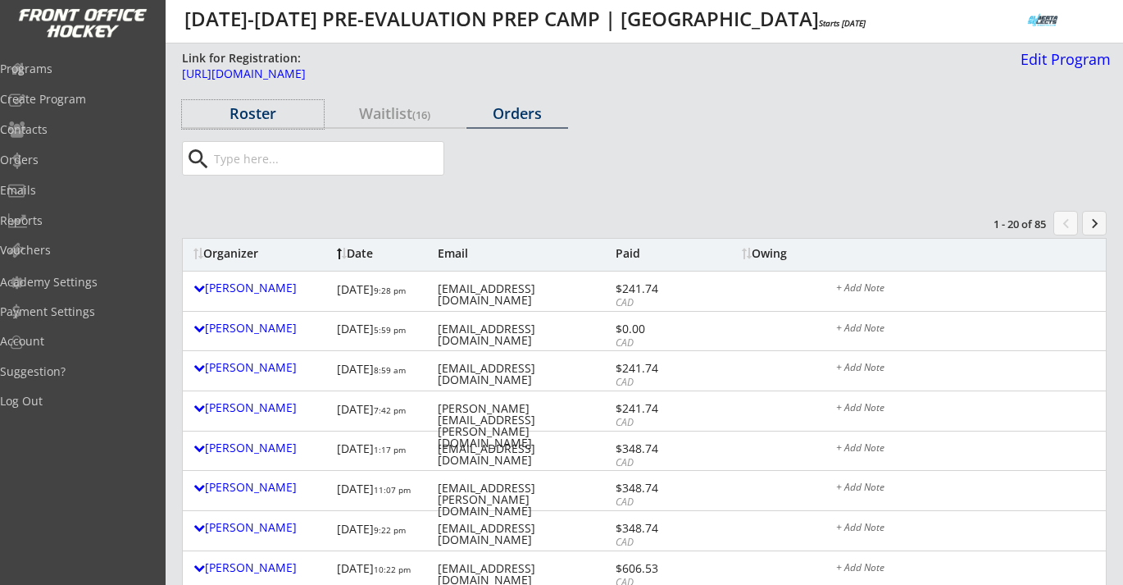
click at [241, 101] on div "Roster" at bounding box center [253, 114] width 142 height 29
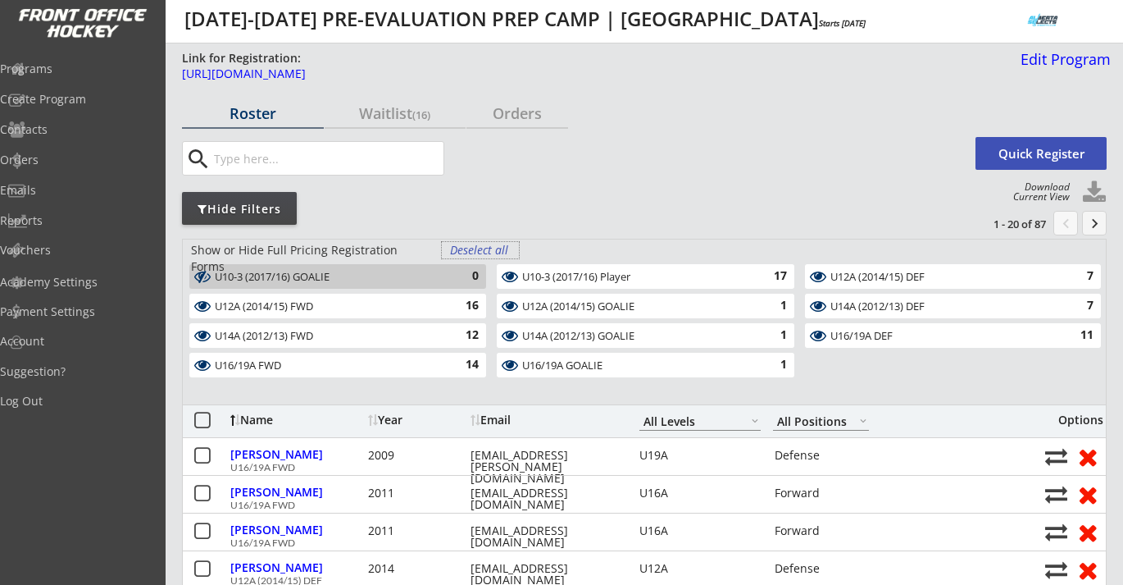
click at [471, 248] on div "Deselect all" at bounding box center [480, 250] width 61 height 16
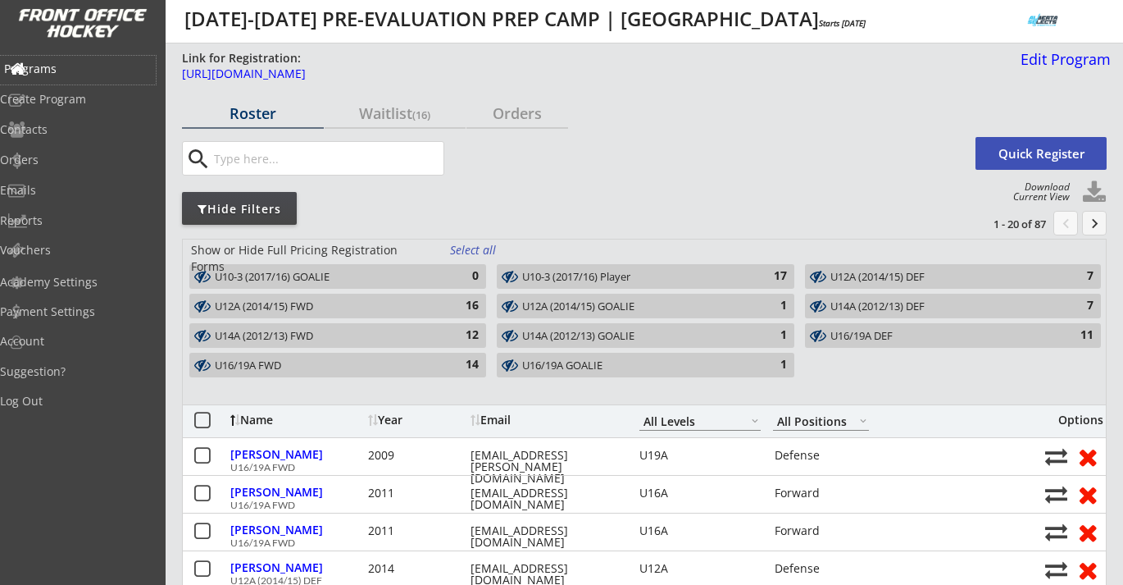
click at [75, 68] on div "Programs" at bounding box center [78, 68] width 148 height 11
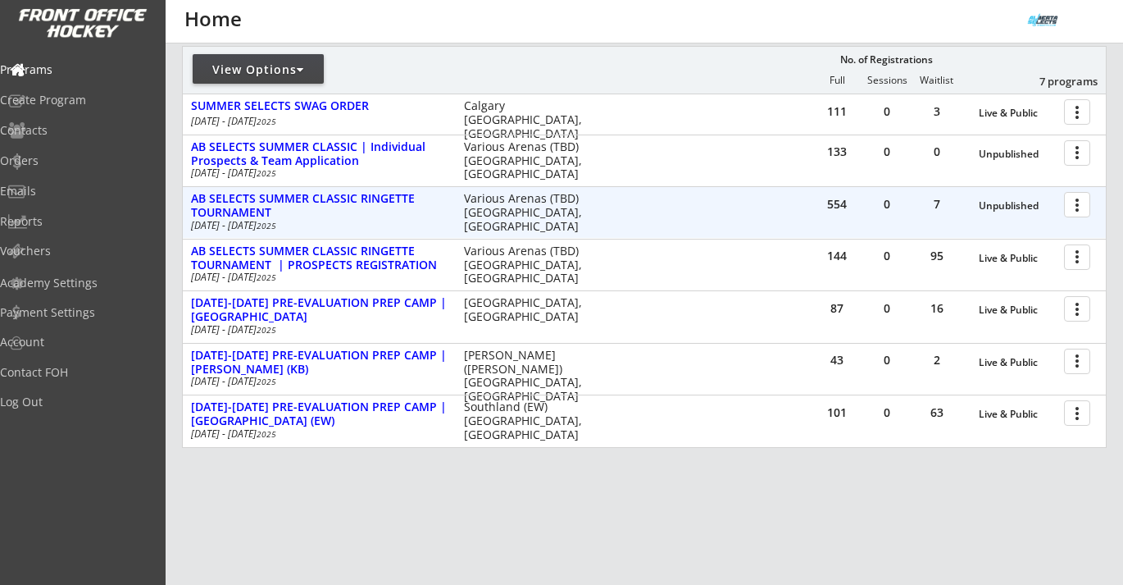
scroll to position [188, 0]
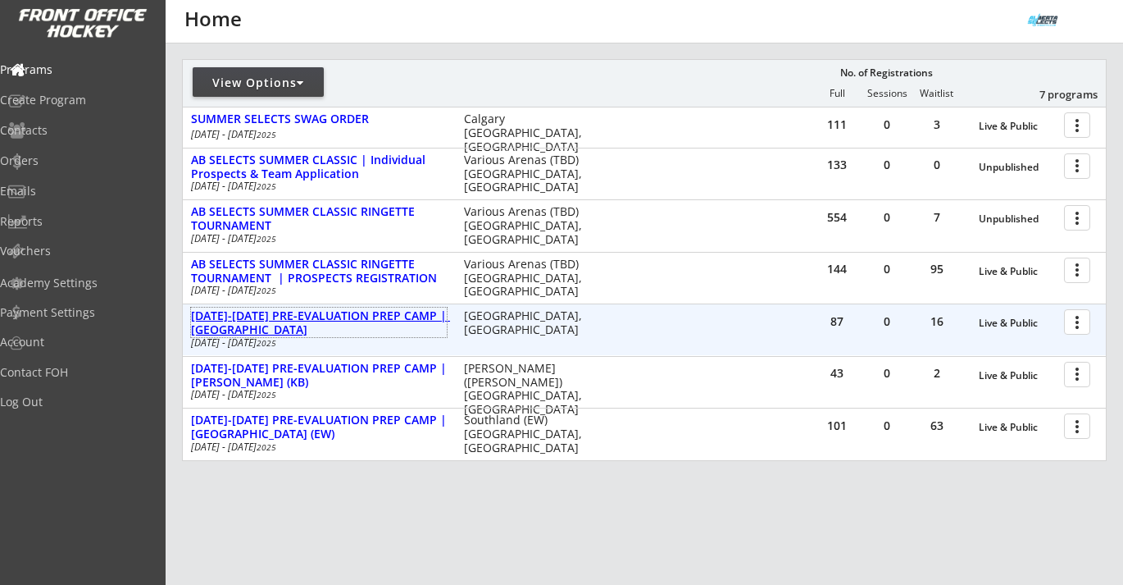
click at [373, 321] on div "[DATE]-[DATE] PRE-EVALUATION PREP CAMP | [GEOGRAPHIC_DATA]" at bounding box center [319, 323] width 256 height 28
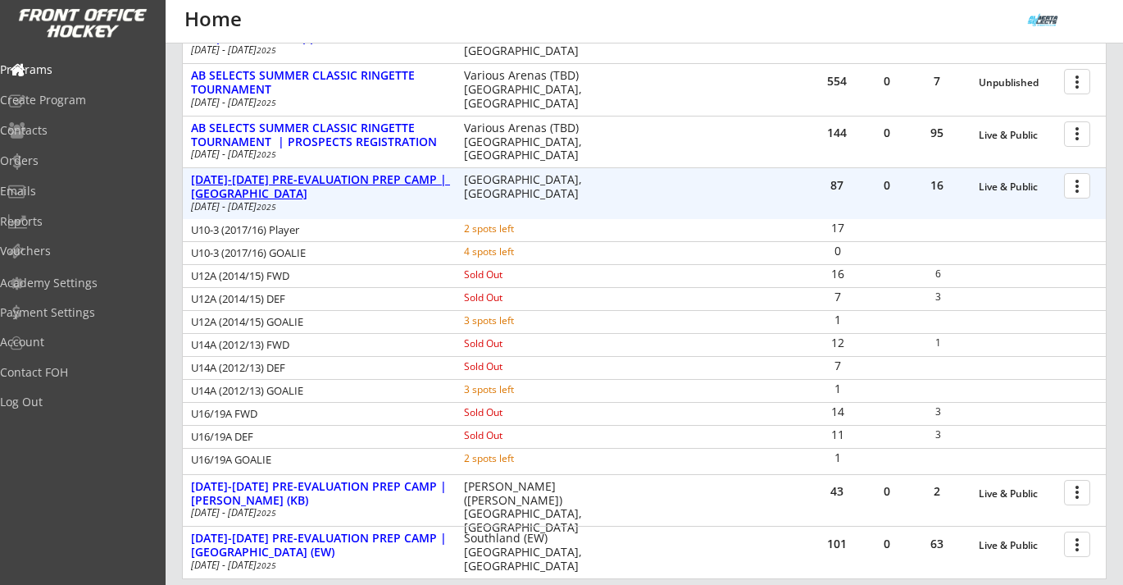
scroll to position [331, 0]
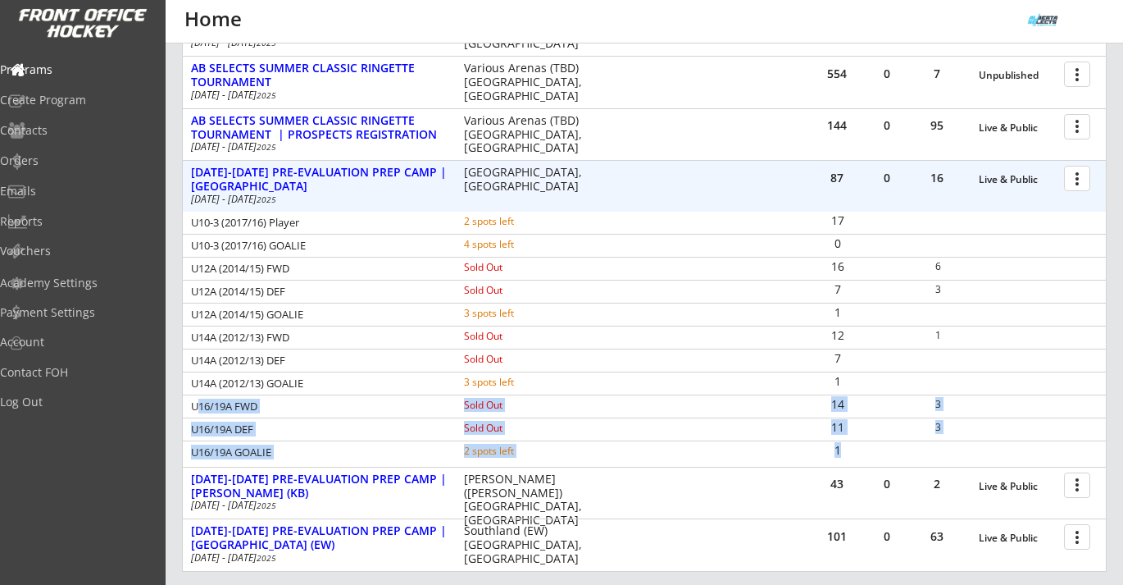
drag, startPoint x: 194, startPoint y: 404, endPoint x: 845, endPoint y: 451, distance: 653.5
click at [846, 452] on div "U10-3 (2017/16) Player 2 spots left 17 U10-3 (2017/16) GOALIE 4 spots left 0 U1…" at bounding box center [644, 338] width 923 height 252
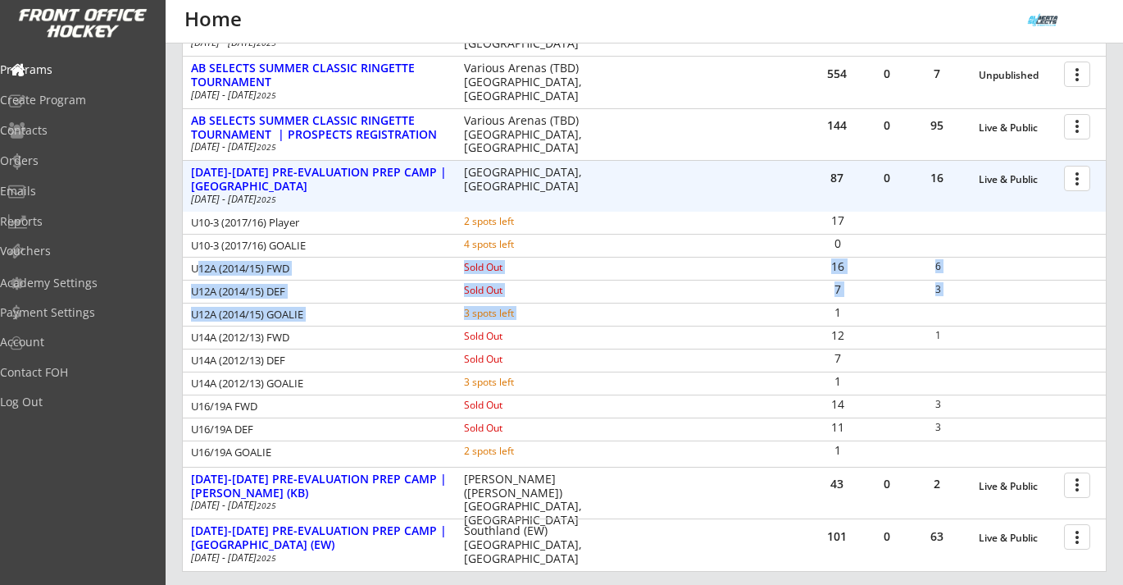
drag, startPoint x: 195, startPoint y: 270, endPoint x: 840, endPoint y: 303, distance: 646.2
click at [841, 303] on div "U10-3 (2017/16) Player 2 spots left 17 U10-3 (2017/16) GOALIE 4 spots left 0 U1…" at bounding box center [644, 338] width 923 height 252
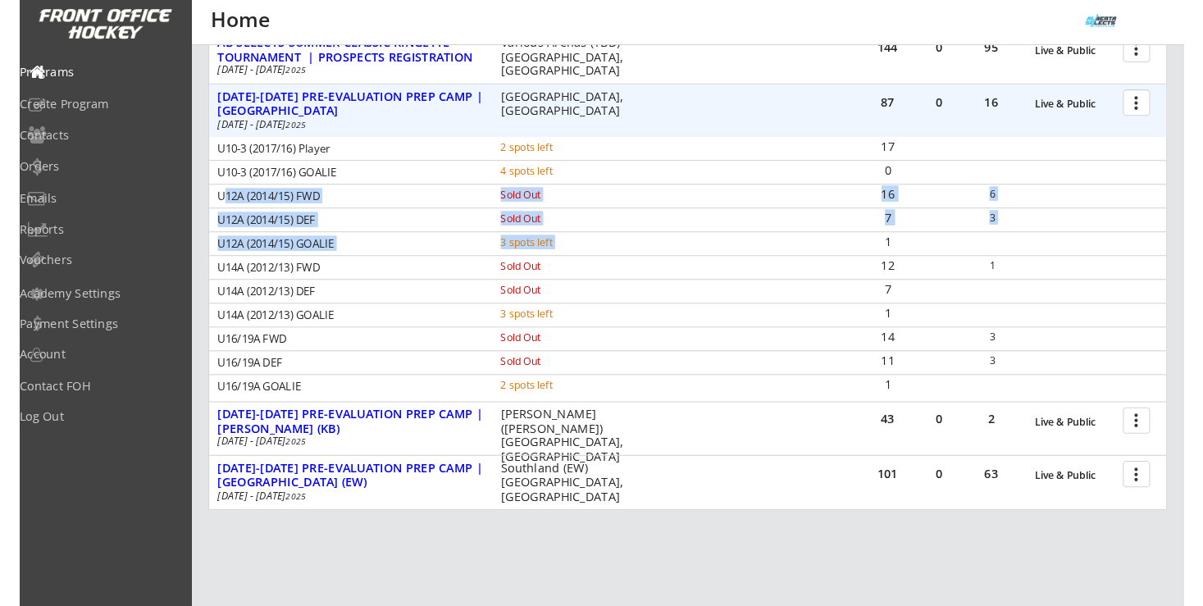
scroll to position [401, 0]
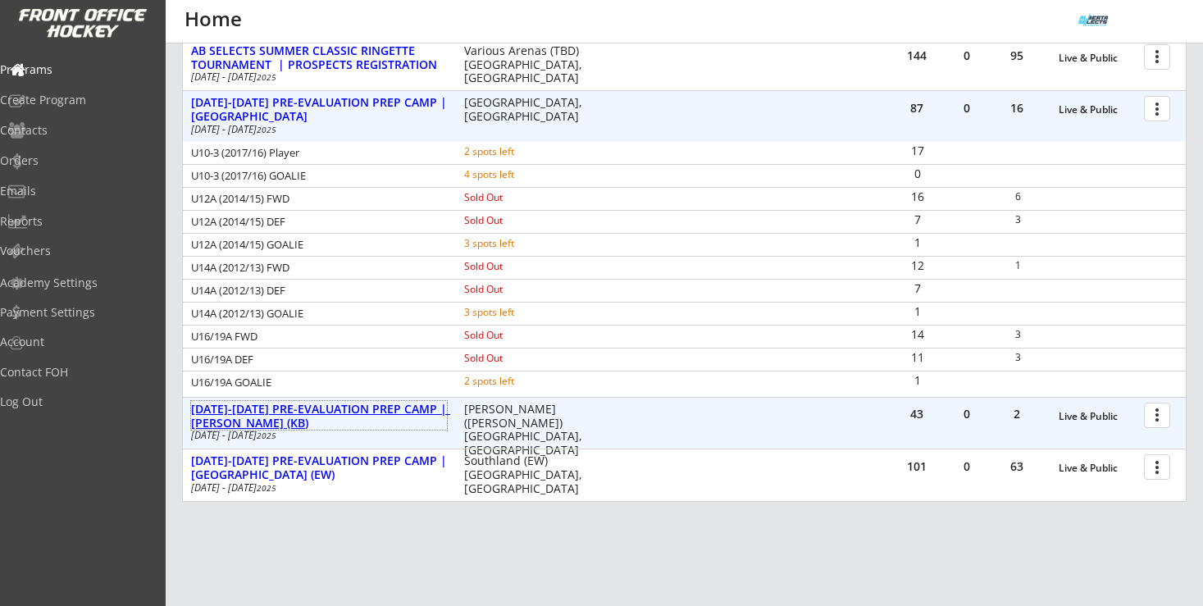
click at [370, 406] on div "[DATE]-[DATE] PRE-EVALUATION PREP CAMP | [PERSON_NAME] (KB)" at bounding box center [319, 417] width 256 height 28
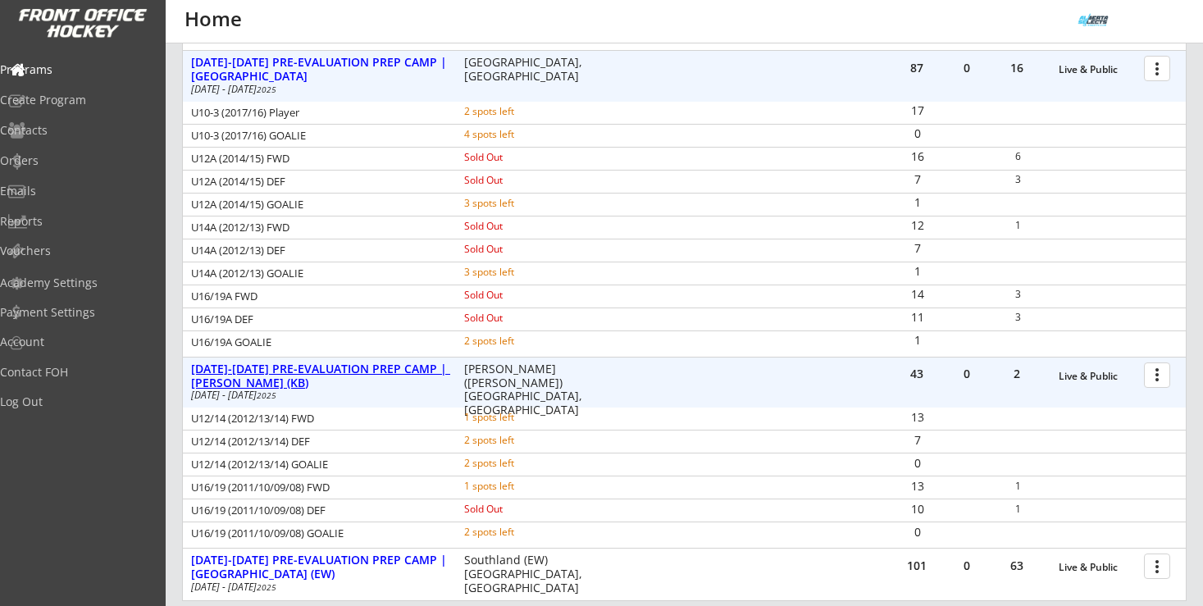
scroll to position [444, 0]
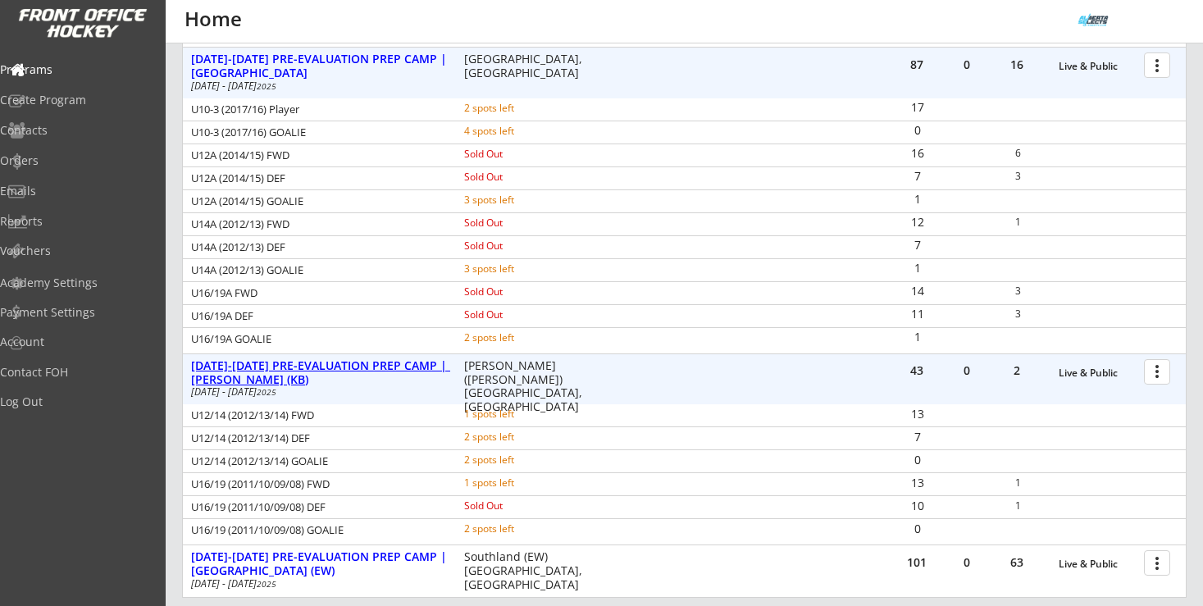
click at [395, 362] on div "[DATE]-[DATE] PRE-EVALUATION PREP CAMP | [PERSON_NAME] (KB)" at bounding box center [319, 373] width 256 height 28
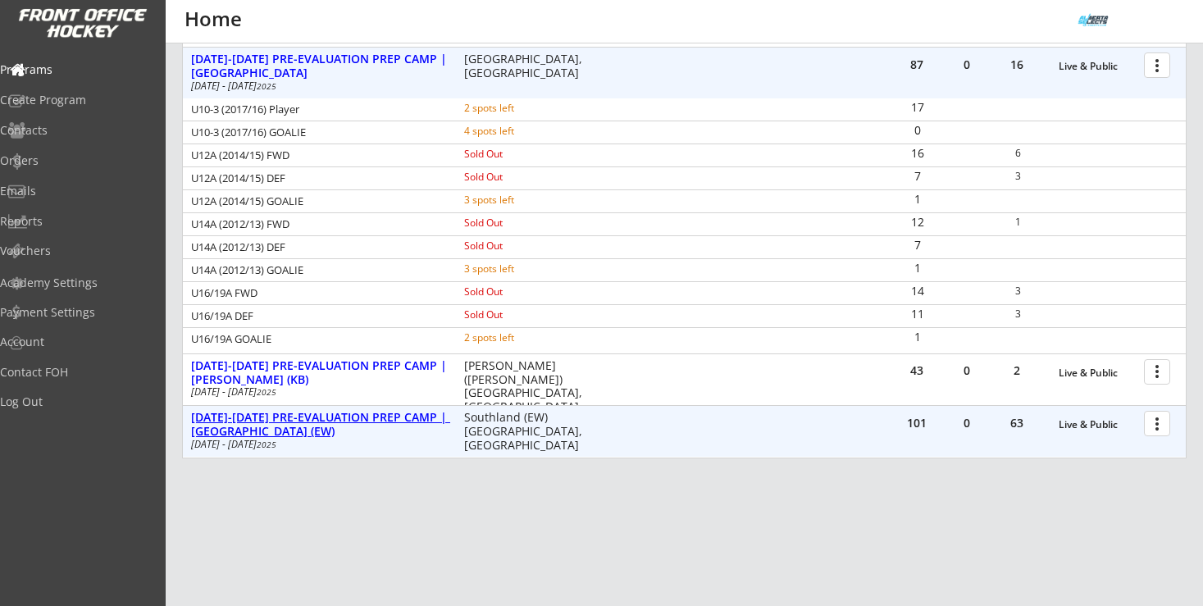
click at [377, 412] on div "[DATE]-[DATE] PRE-EVALUATION PREP CAMP | [GEOGRAPHIC_DATA] (EW)" at bounding box center [319, 425] width 256 height 28
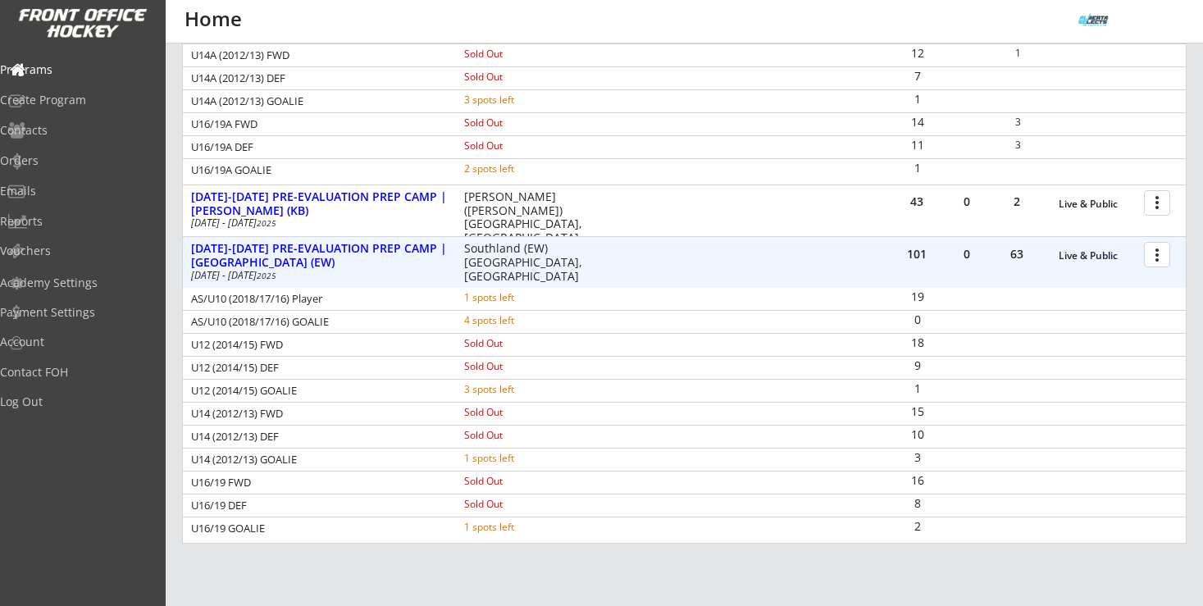
scroll to position [628, 0]
